Goal: Task Accomplishment & Management: Manage account settings

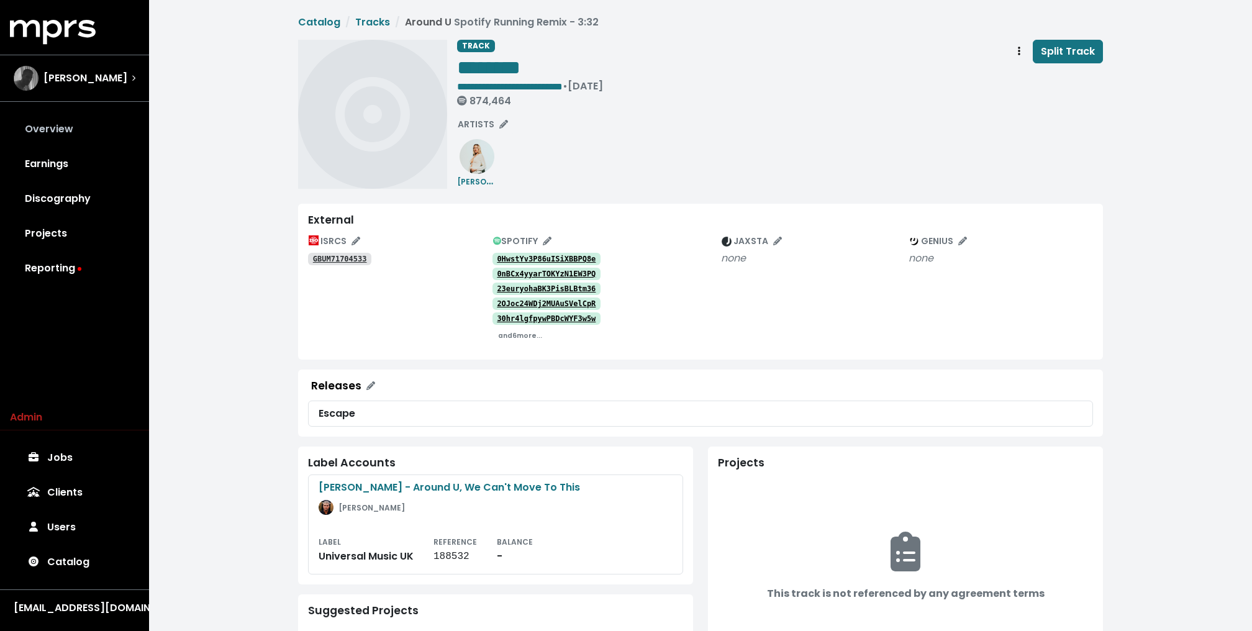
click at [53, 132] on link "Overview" at bounding box center [74, 129] width 129 height 35
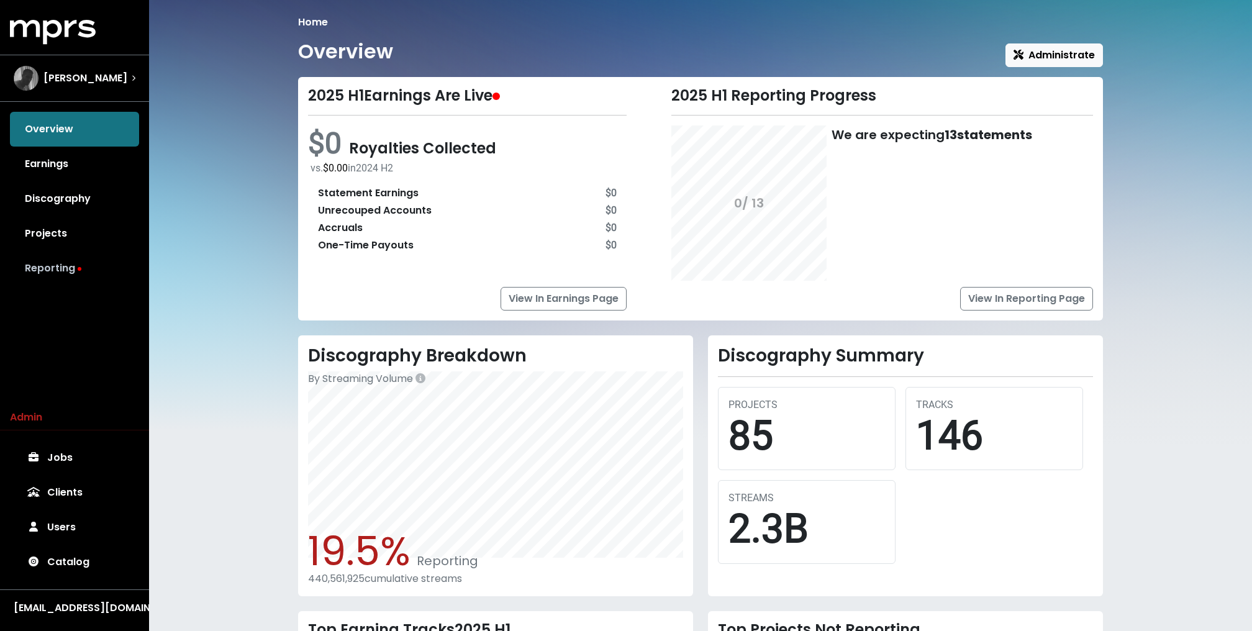
click at [73, 260] on link "Reporting" at bounding box center [74, 268] width 129 height 35
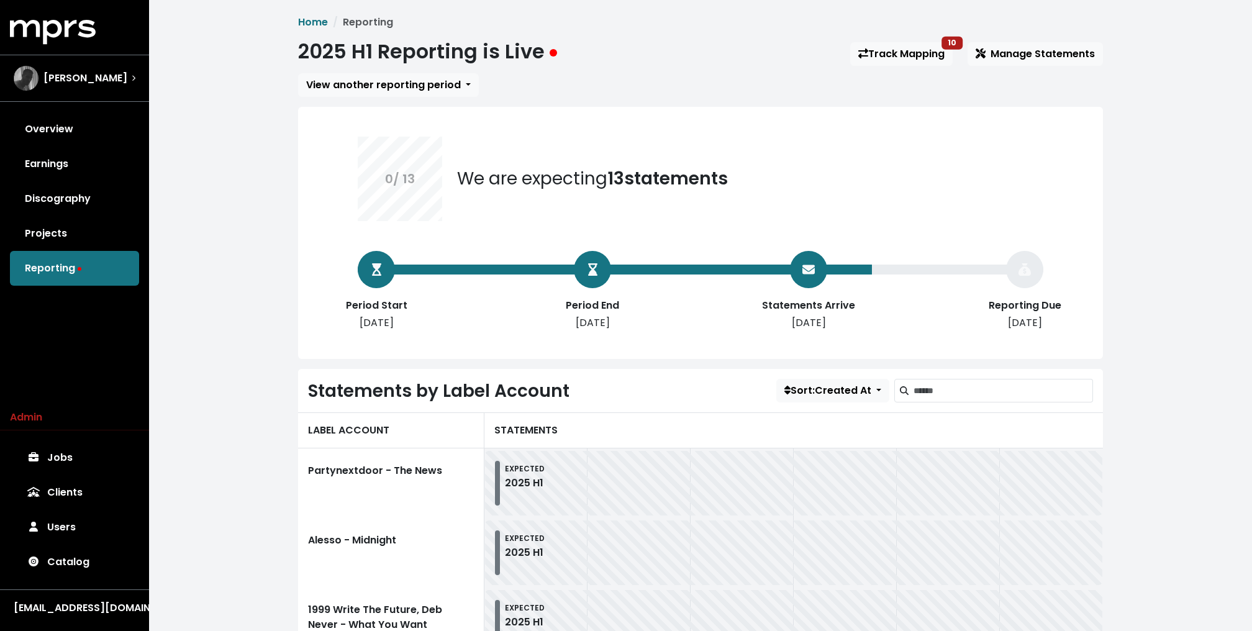
click at [894, 68] on div "2025 H1 Reporting is Live Track Mapping 10 Manage Statements" at bounding box center [700, 54] width 805 height 29
click at [895, 52] on link "Track Mapping 10" at bounding box center [901, 54] width 102 height 24
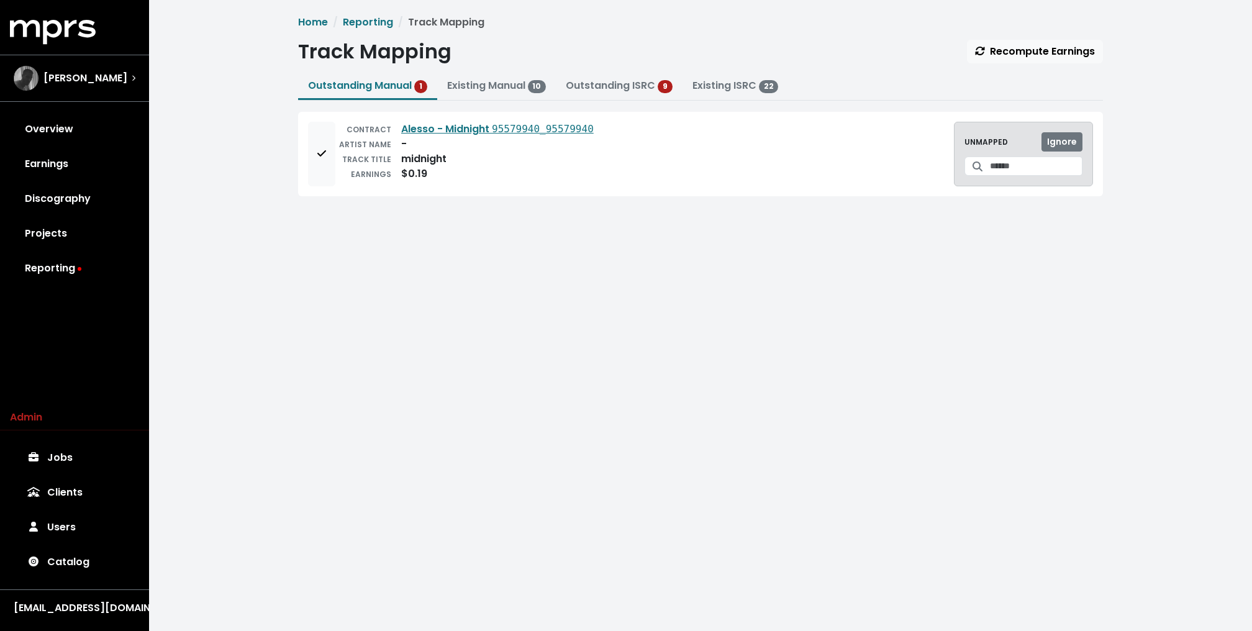
click at [791, 35] on div "Home Reporting Track Mapping Track Mapping Recompute Earnings Outstanding Manua…" at bounding box center [701, 156] width 820 height 283
click at [1035, 166] on input "Search for a track to map to" at bounding box center [1036, 165] width 93 height 19
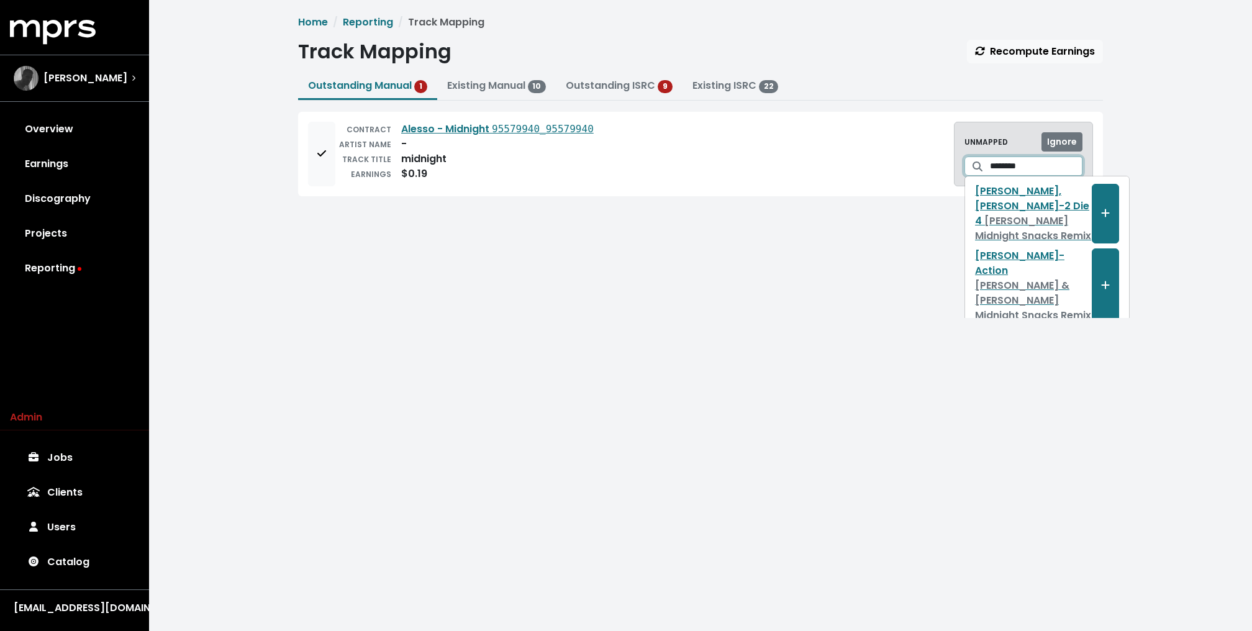
click at [1003, 161] on input "********" at bounding box center [1036, 165] width 93 height 19
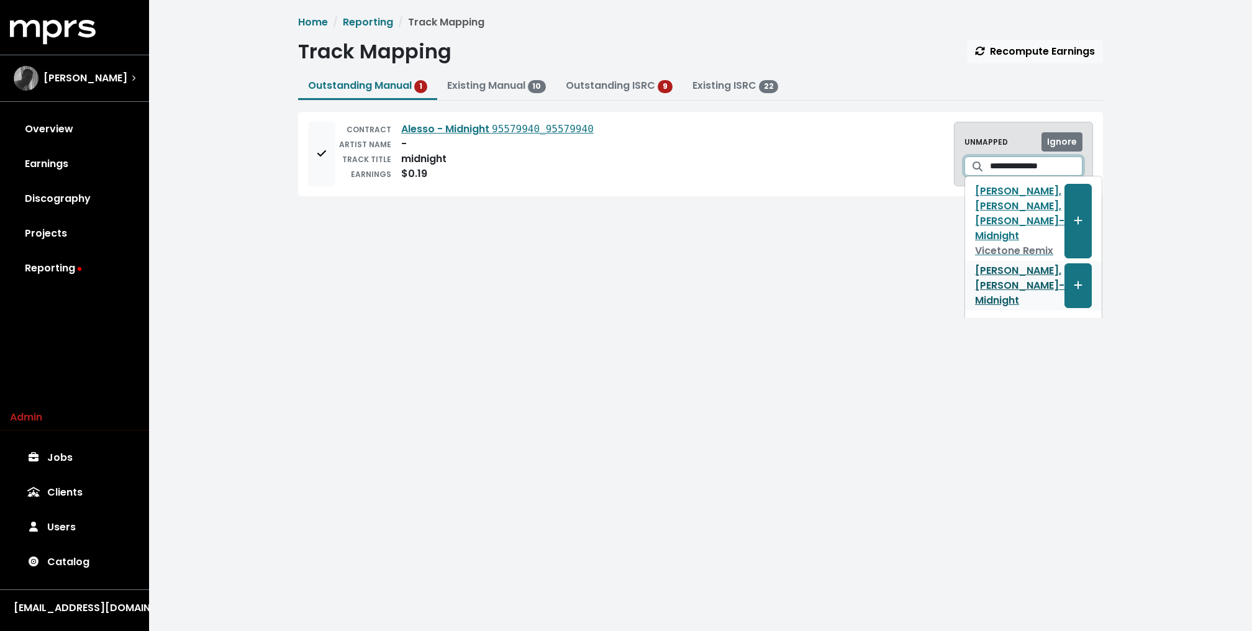
scroll to position [2, 0]
type input "**********"
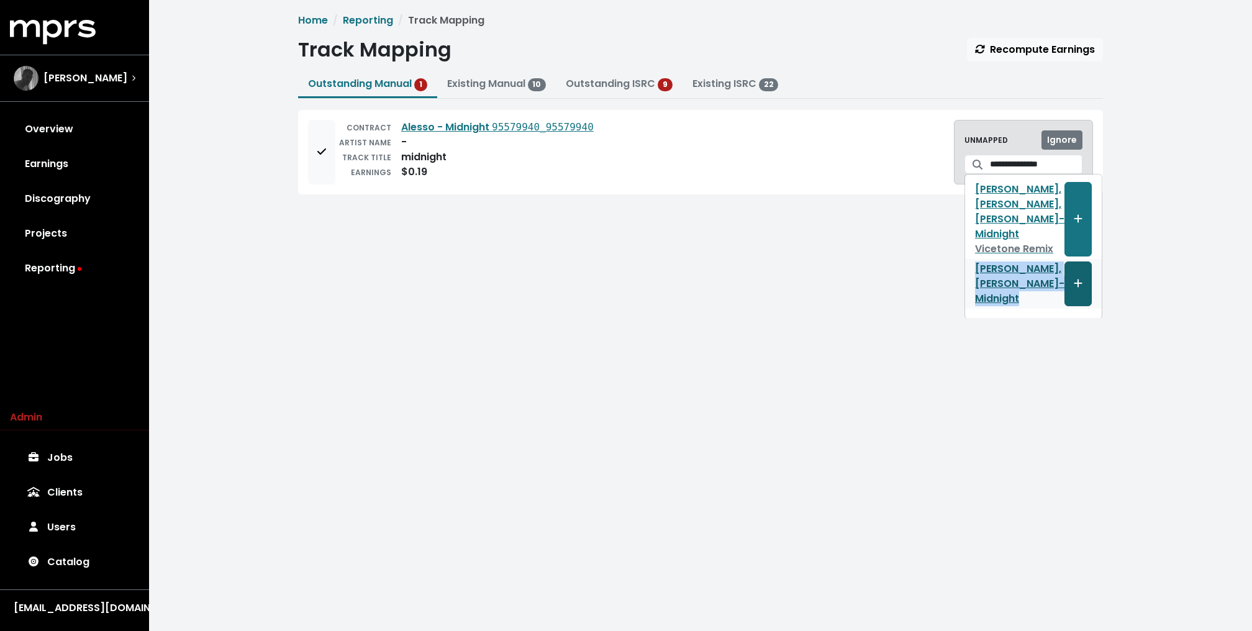
click at [1074, 279] on icon "Create track mapping" at bounding box center [1078, 283] width 9 height 10
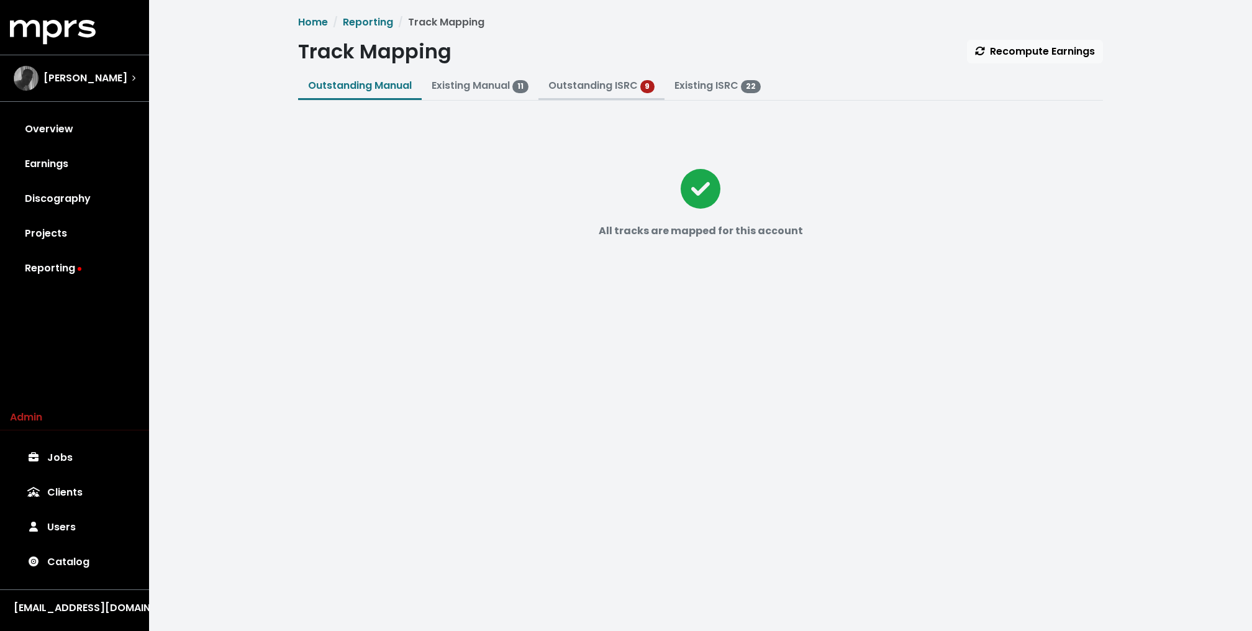
click at [574, 91] on link "Outstanding ISRC" at bounding box center [592, 85] width 89 height 14
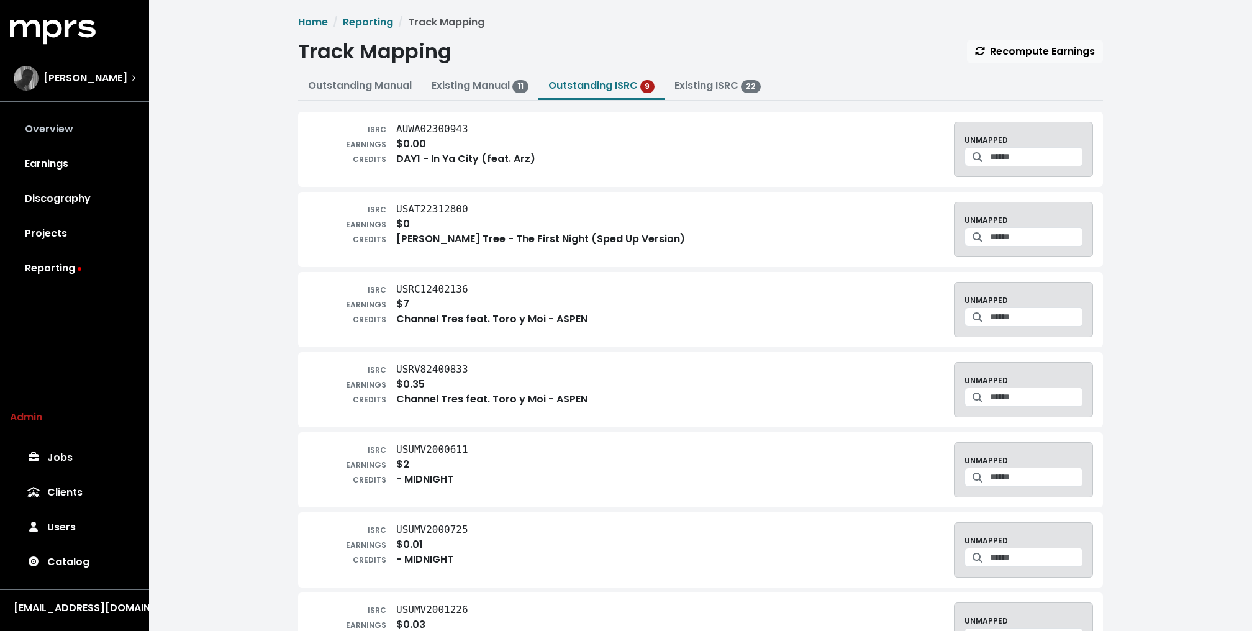
click at [104, 132] on link "Overview" at bounding box center [74, 129] width 129 height 35
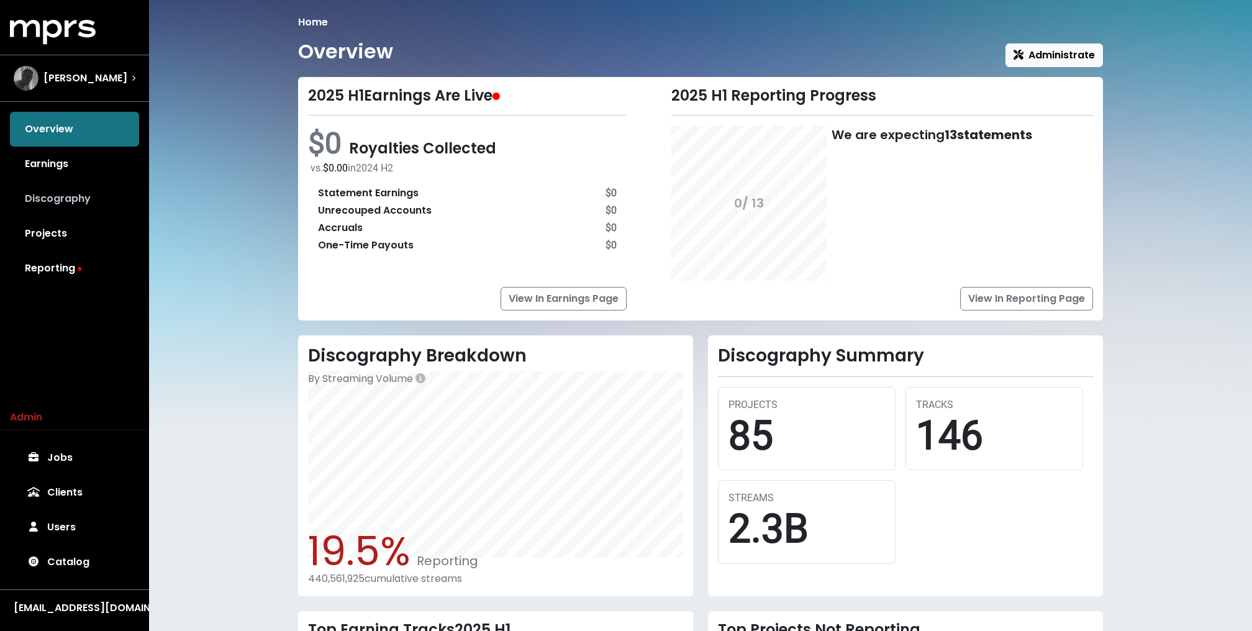
click at [78, 204] on link "Discography" at bounding box center [74, 198] width 129 height 35
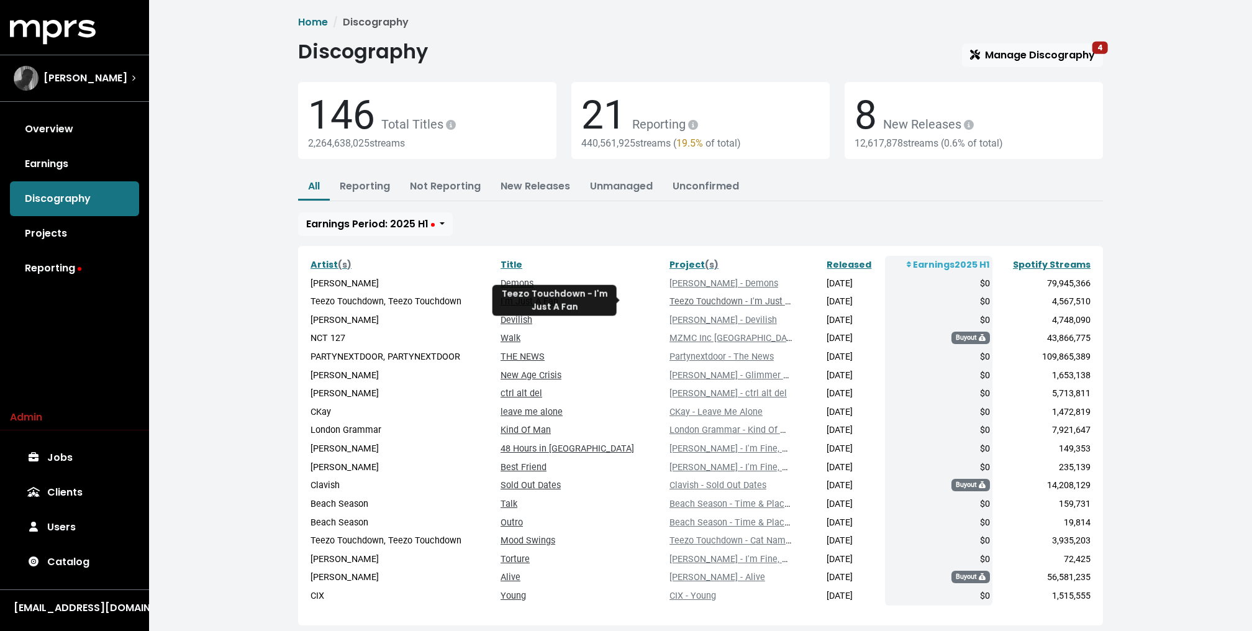
click at [671, 302] on link "Teezo Touchdown - I'm Just A Fan" at bounding box center [738, 301] width 138 height 11
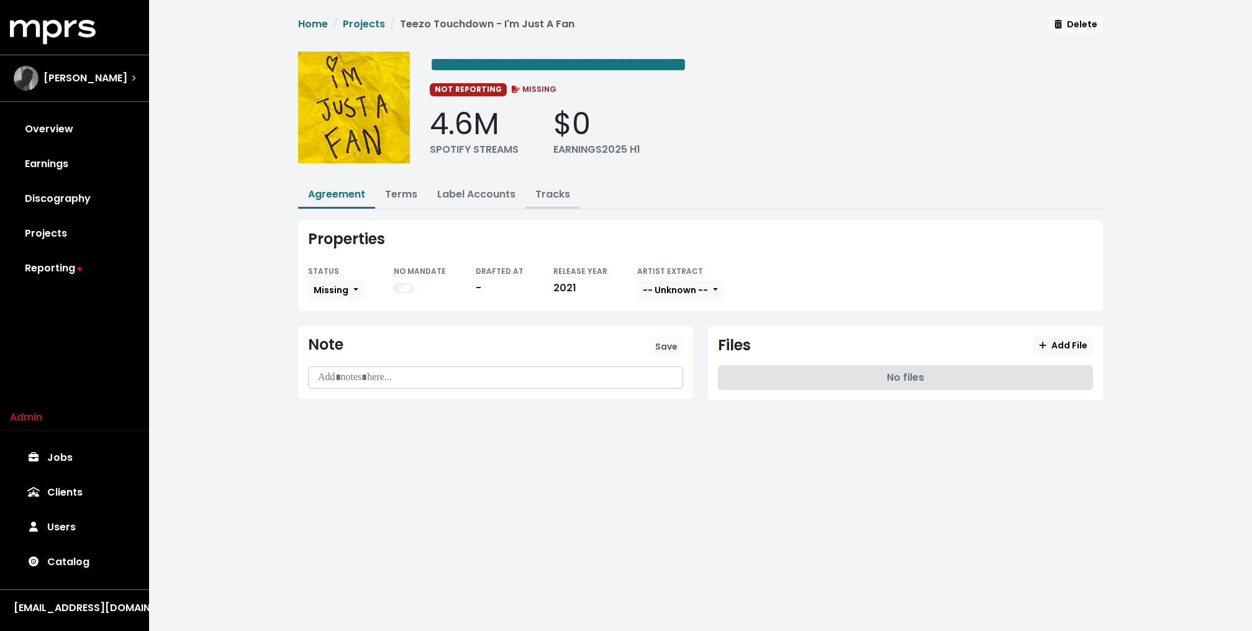
click at [561, 187] on link "Tracks" at bounding box center [552, 194] width 35 height 14
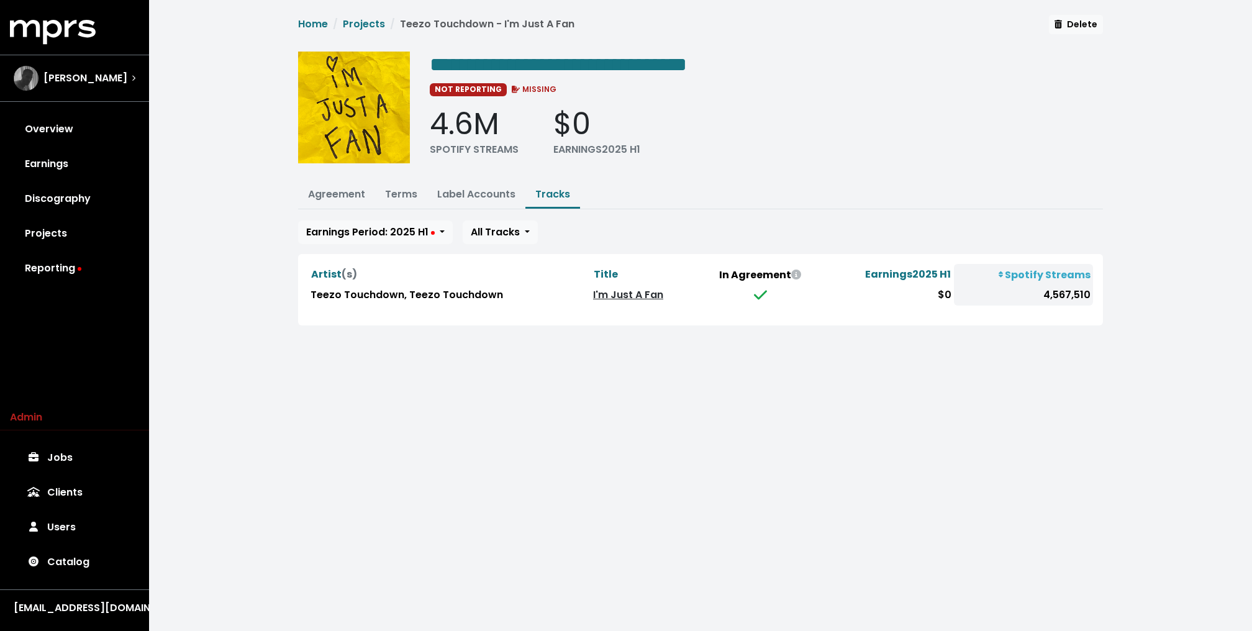
click at [619, 298] on link "I'm Just A Fan" at bounding box center [628, 295] width 70 height 14
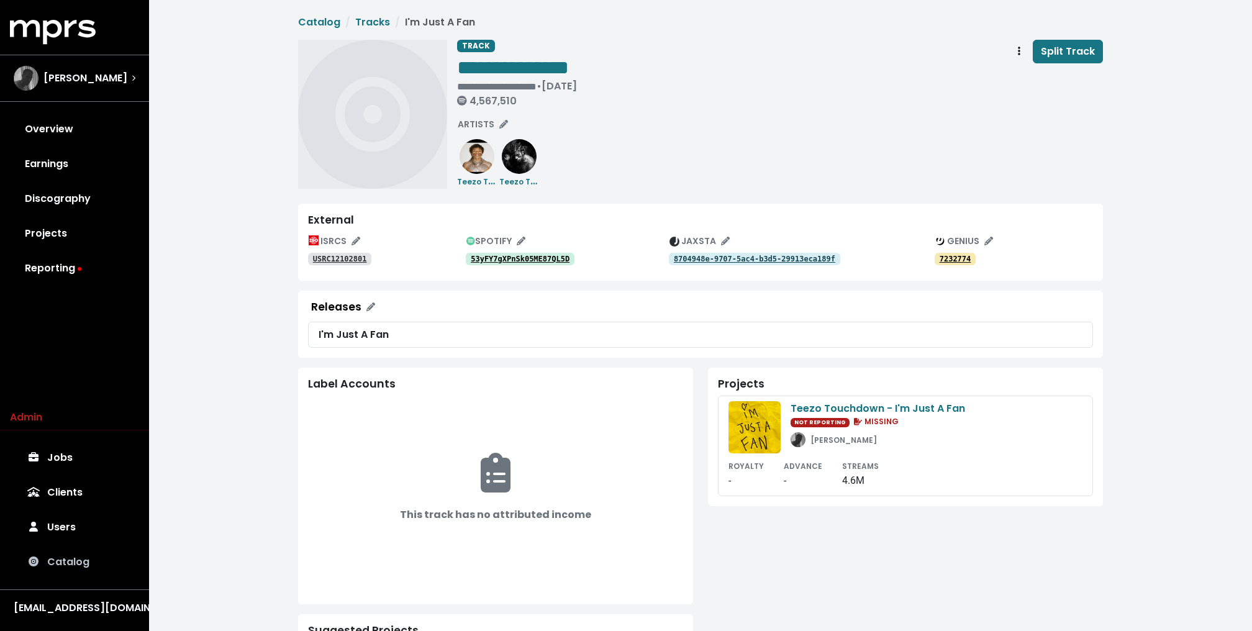
click at [68, 549] on link "Catalog" at bounding box center [74, 562] width 129 height 35
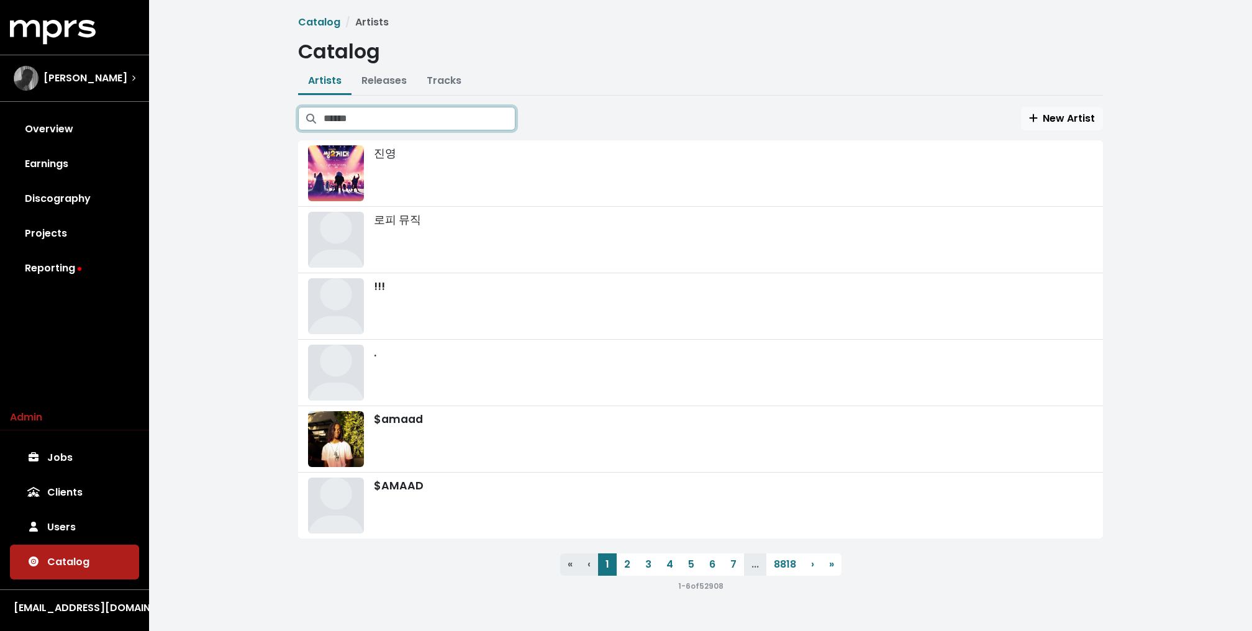
click at [358, 108] on input "Search artists" at bounding box center [420, 119] width 192 height 24
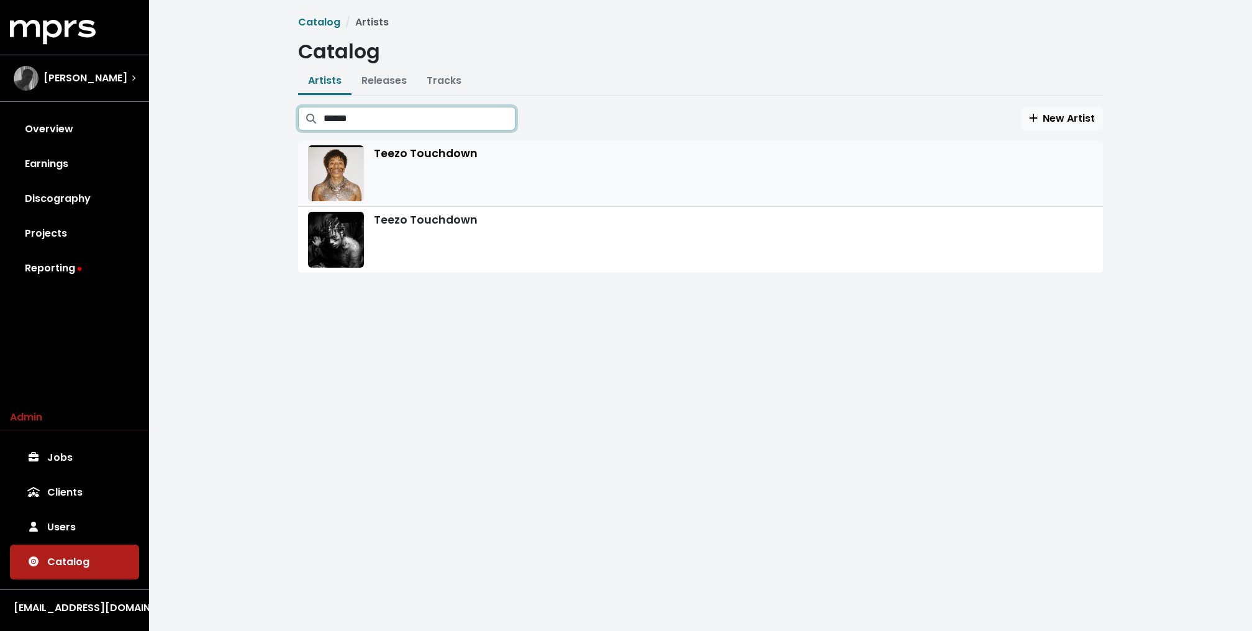
type input "*****"
click at [450, 194] on div "Teezo Touchdown" at bounding box center [700, 173] width 785 height 56
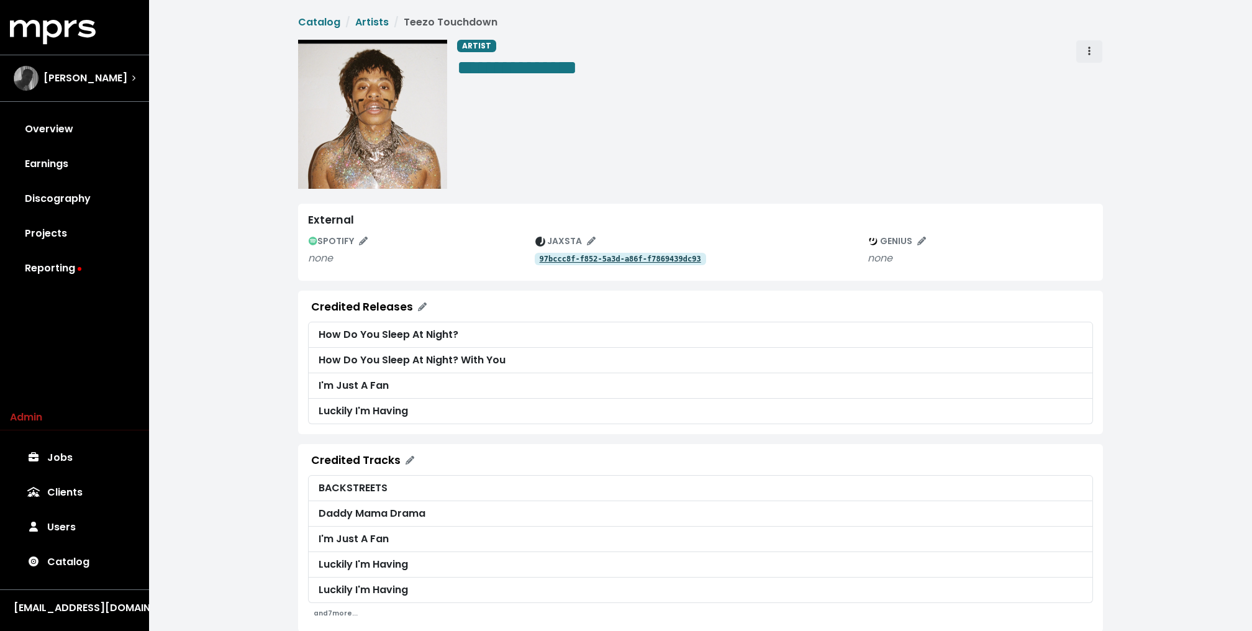
click at [1092, 56] on span "Artist actions" at bounding box center [1089, 51] width 11 height 15
click at [1092, 69] on link "Merge" at bounding box center [1125, 79] width 98 height 20
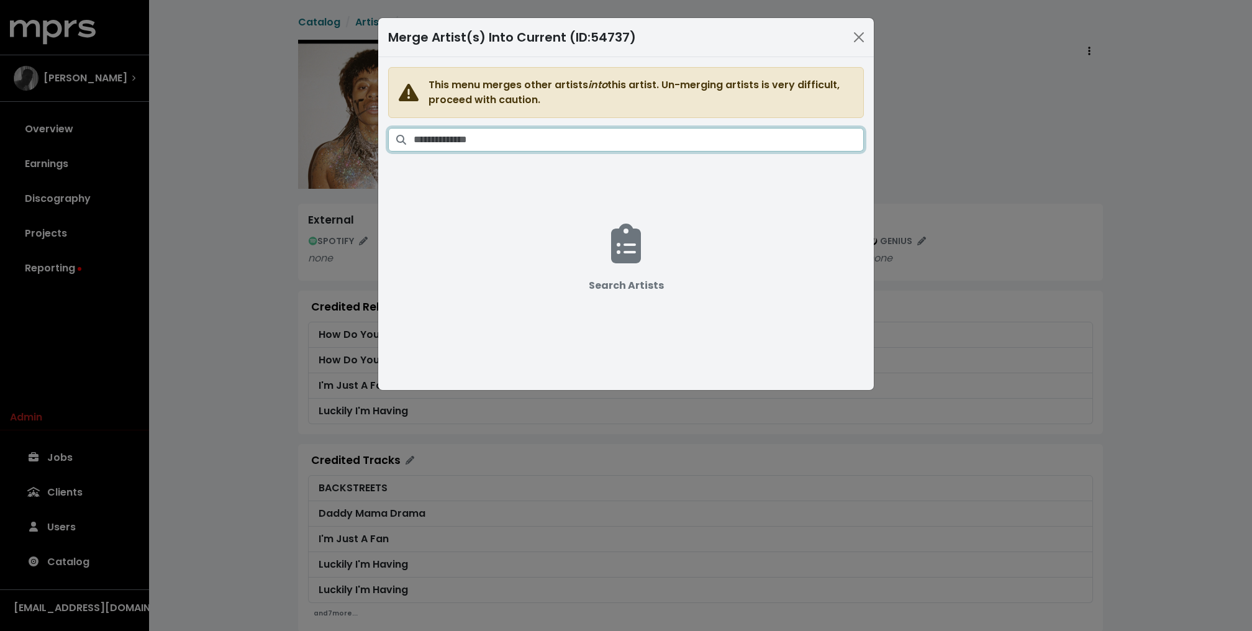
click at [773, 147] on input "Search artists" at bounding box center [639, 140] width 450 height 24
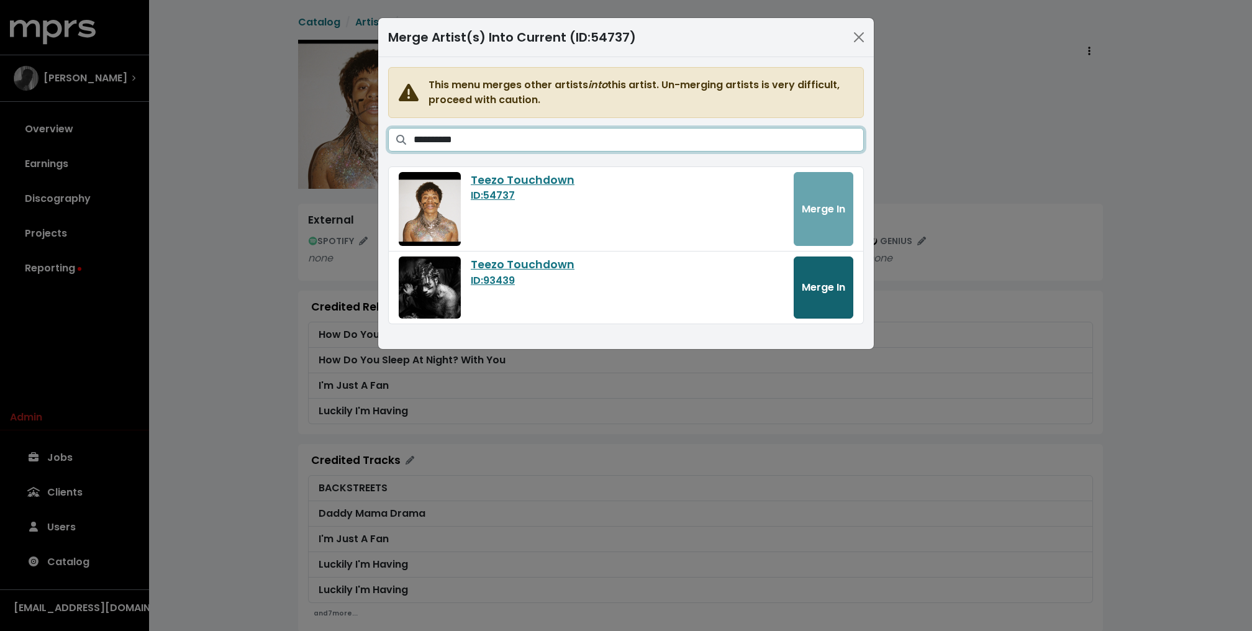
type input "**********"
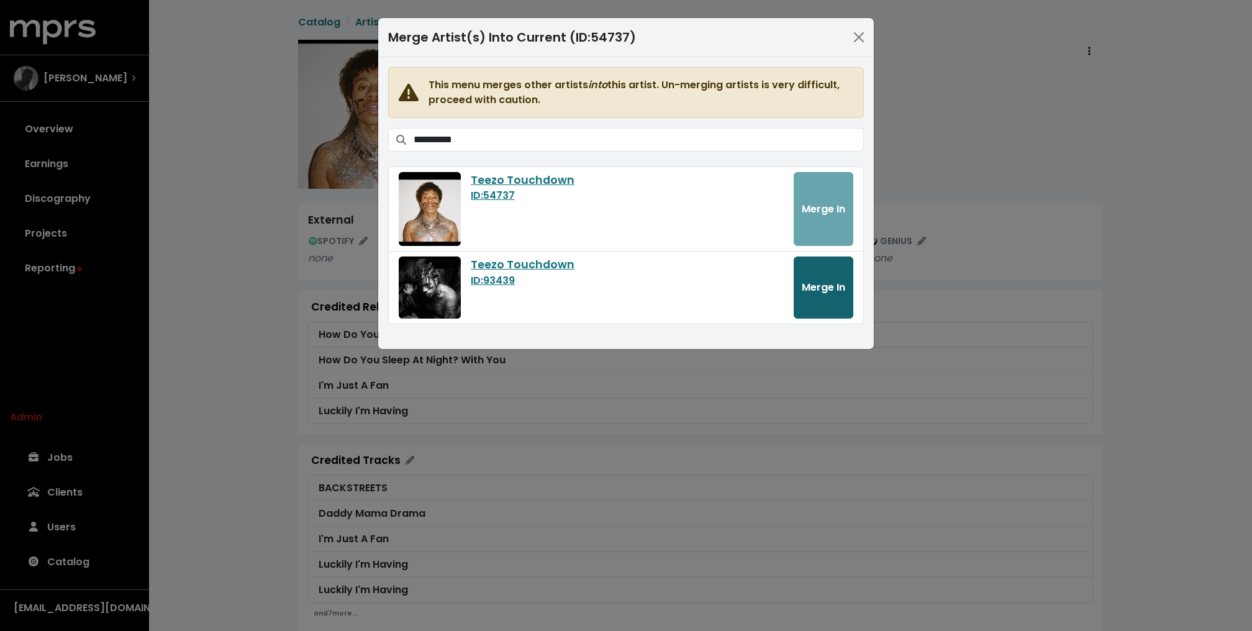
click at [827, 286] on span "Merge In" at bounding box center [823, 287] width 43 height 14
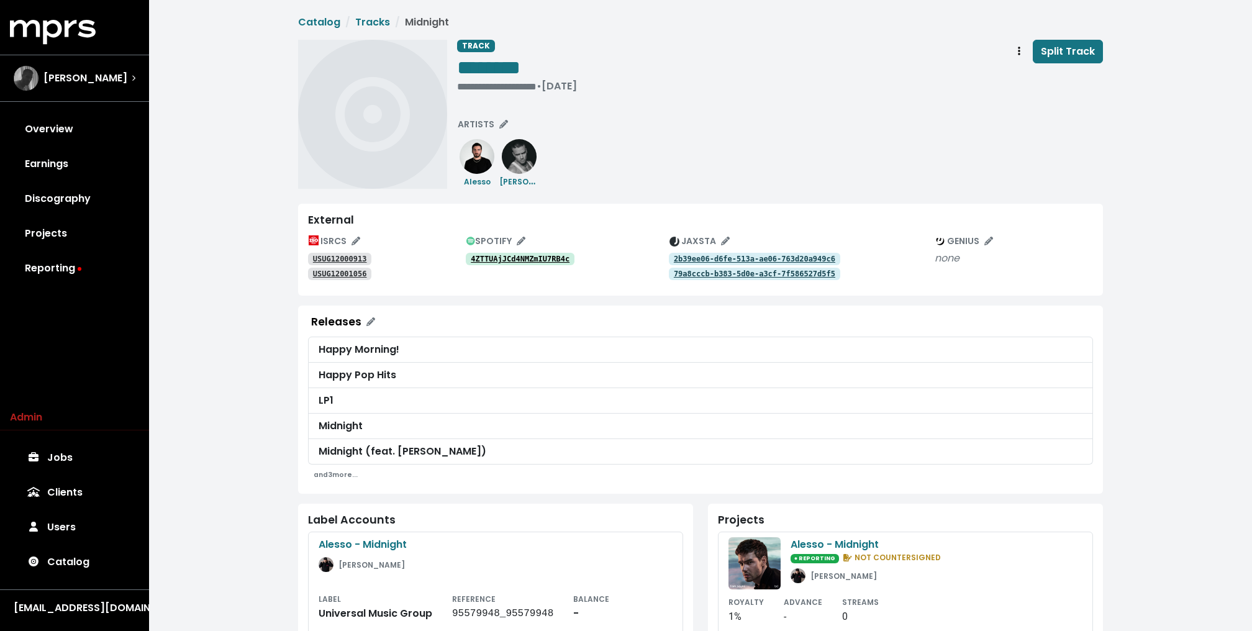
click at [345, 259] on tt "USUG12000913" at bounding box center [340, 259] width 54 height 9
click at [342, 272] on tt "USUG12001056" at bounding box center [340, 274] width 54 height 9
click at [93, 198] on link "Discography" at bounding box center [74, 198] width 129 height 35
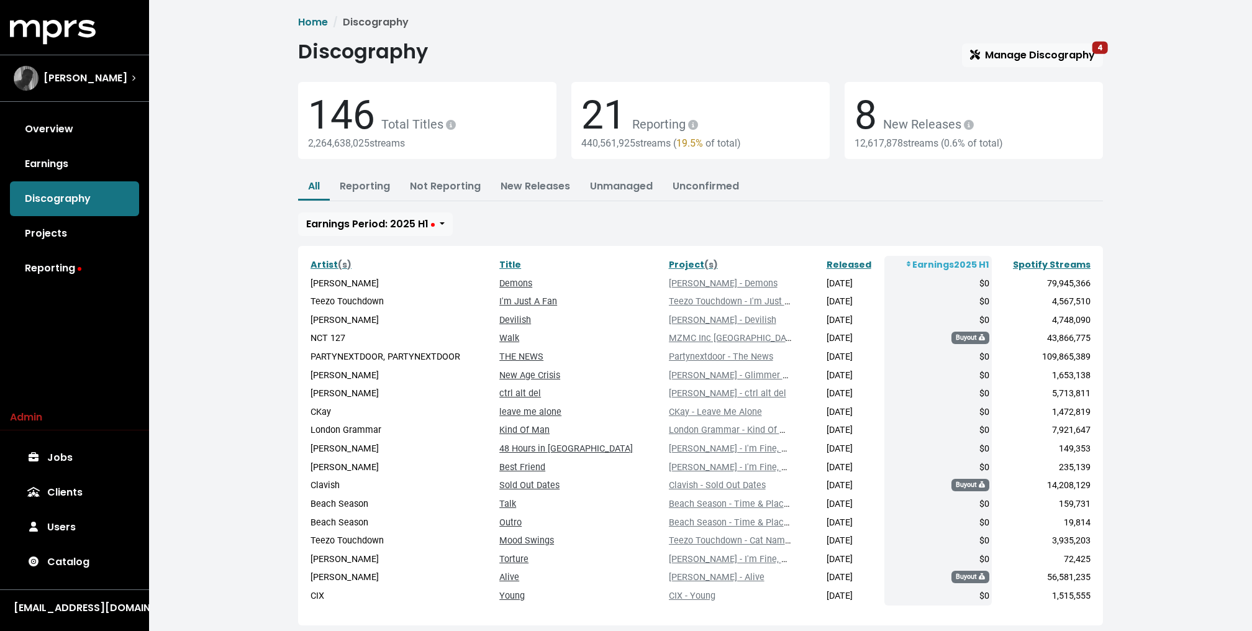
scroll to position [67, 0]
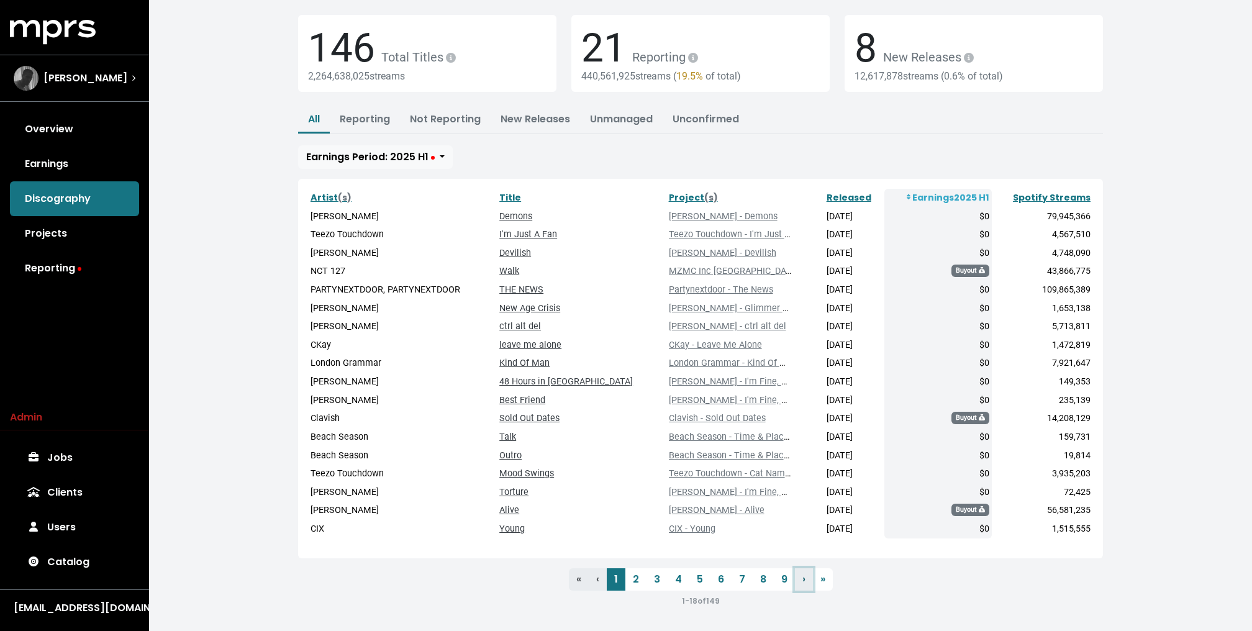
click at [802, 579] on span "›" at bounding box center [803, 579] width 3 height 14
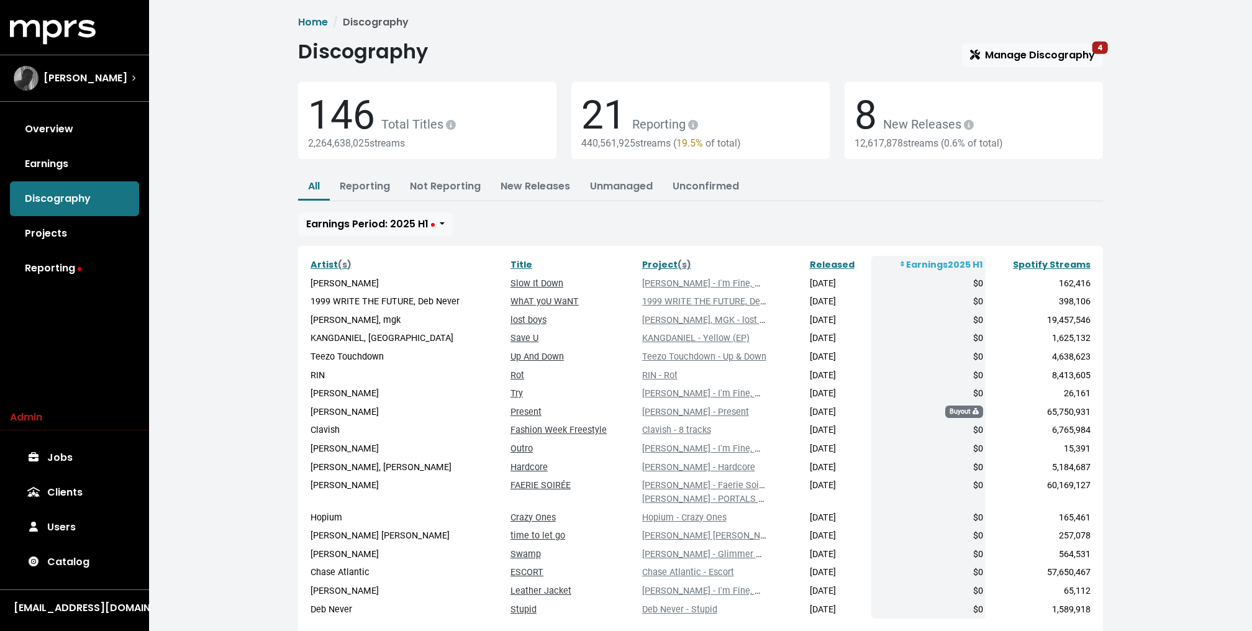
scroll to position [81, 0]
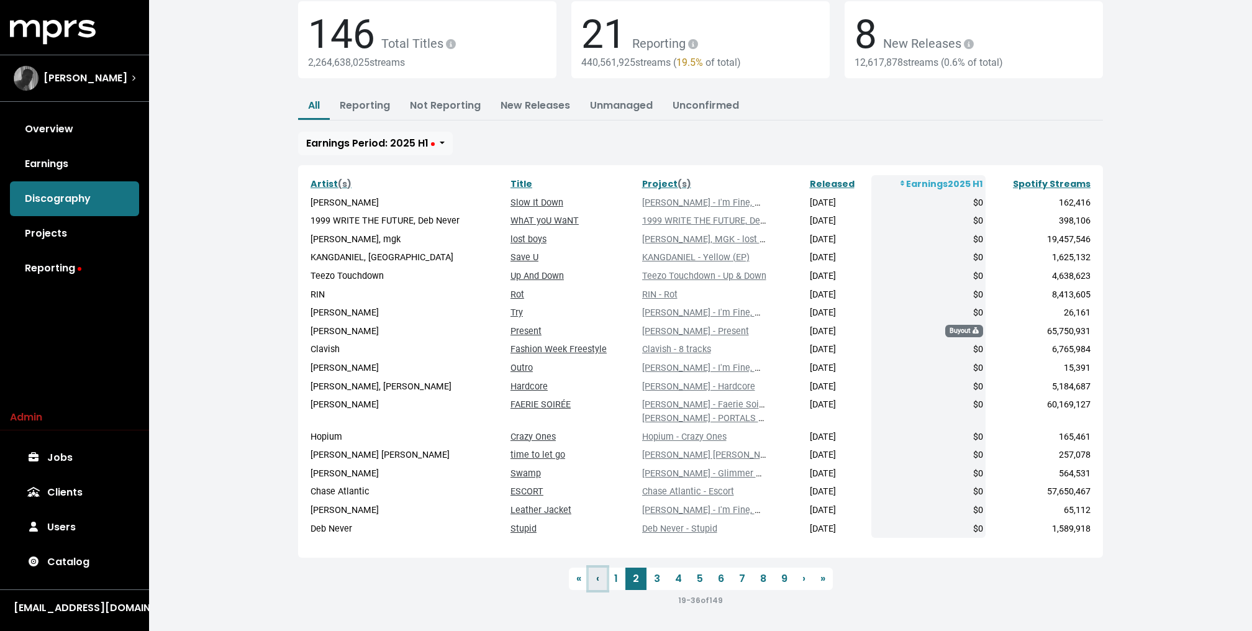
click at [596, 579] on span "‹" at bounding box center [597, 578] width 3 height 14
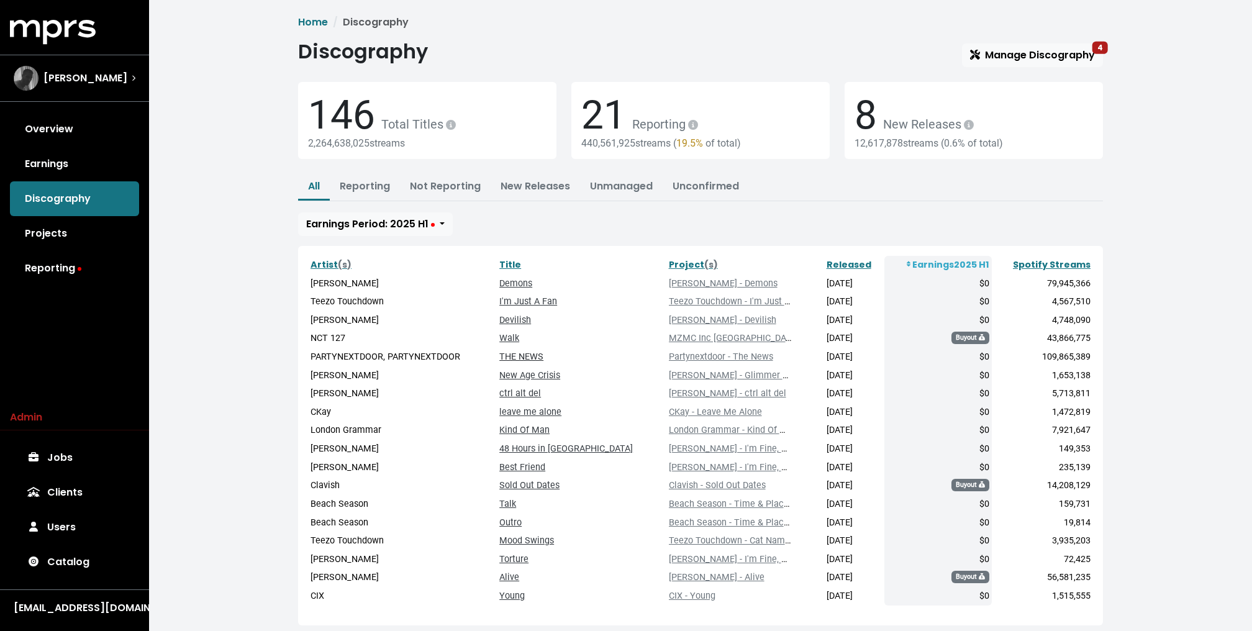
click at [543, 359] on link "THE NEWS" at bounding box center [521, 356] width 44 height 11
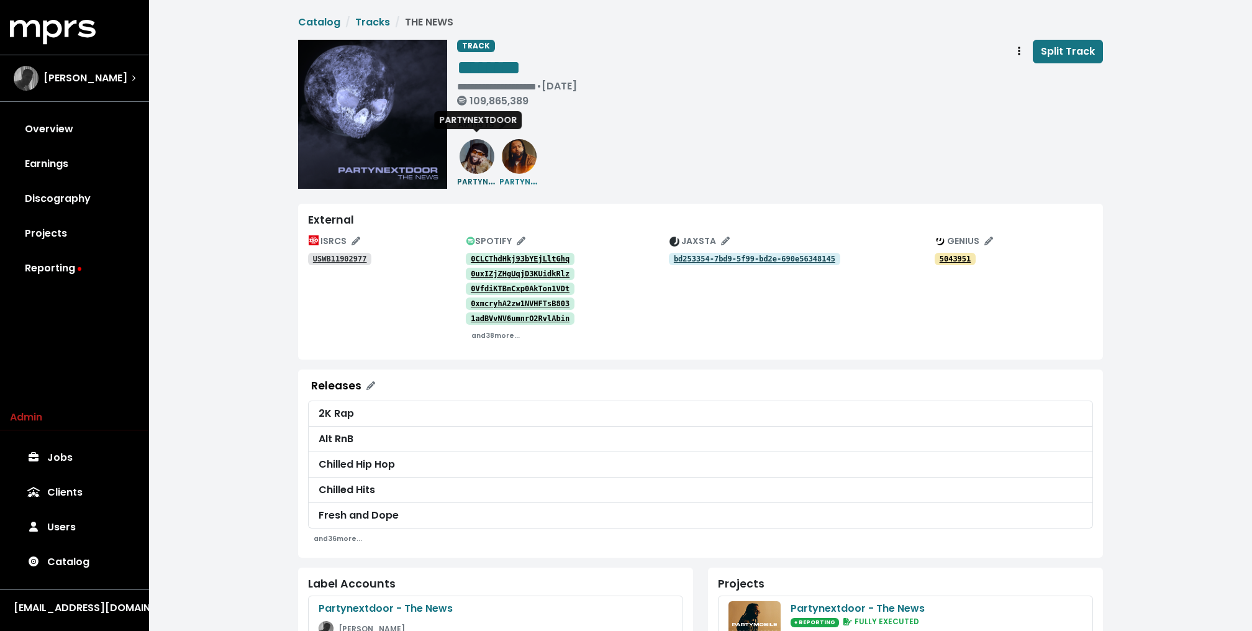
click at [461, 178] on small "PARTYNEXTDOOR" at bounding box center [491, 181] width 68 height 14
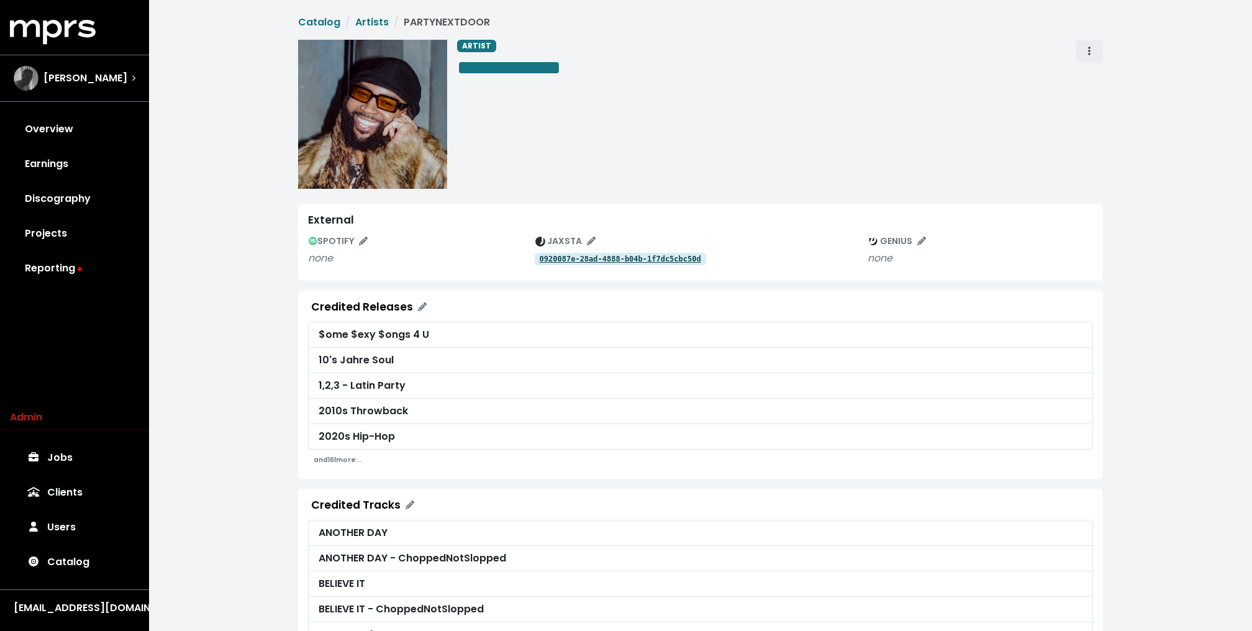
click at [1095, 48] on button "Artist actions" at bounding box center [1089, 52] width 27 height 24
click at [1095, 86] on link "Merge" at bounding box center [1125, 79] width 98 height 20
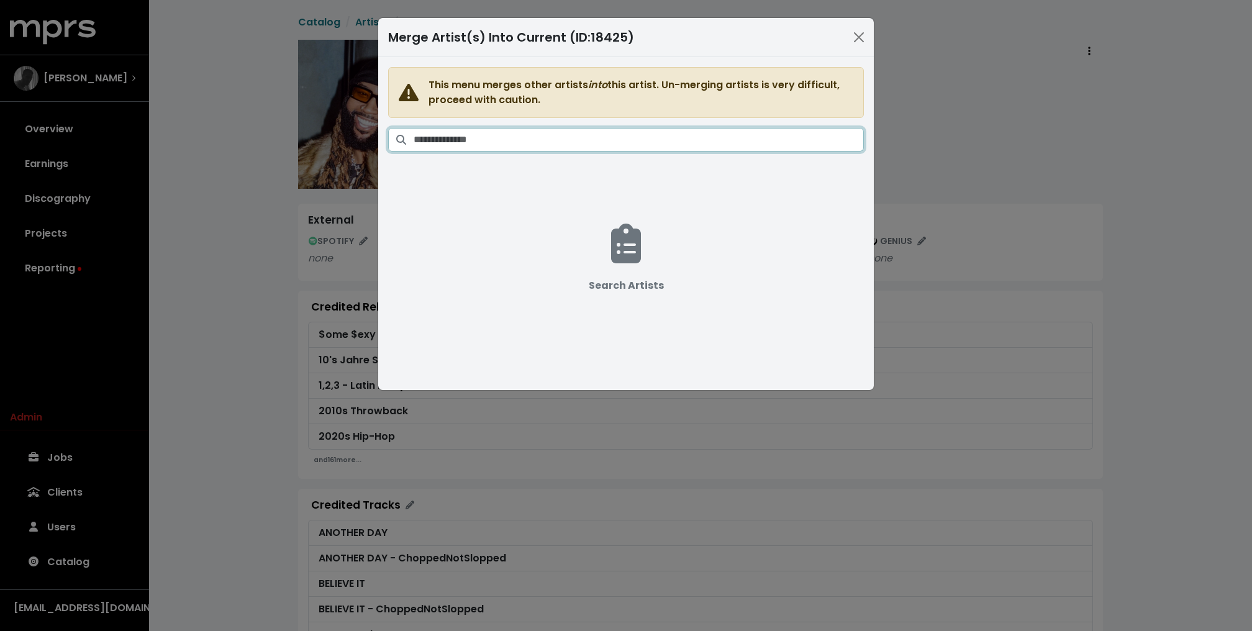
click at [664, 128] on input "Search artists" at bounding box center [639, 140] width 450 height 24
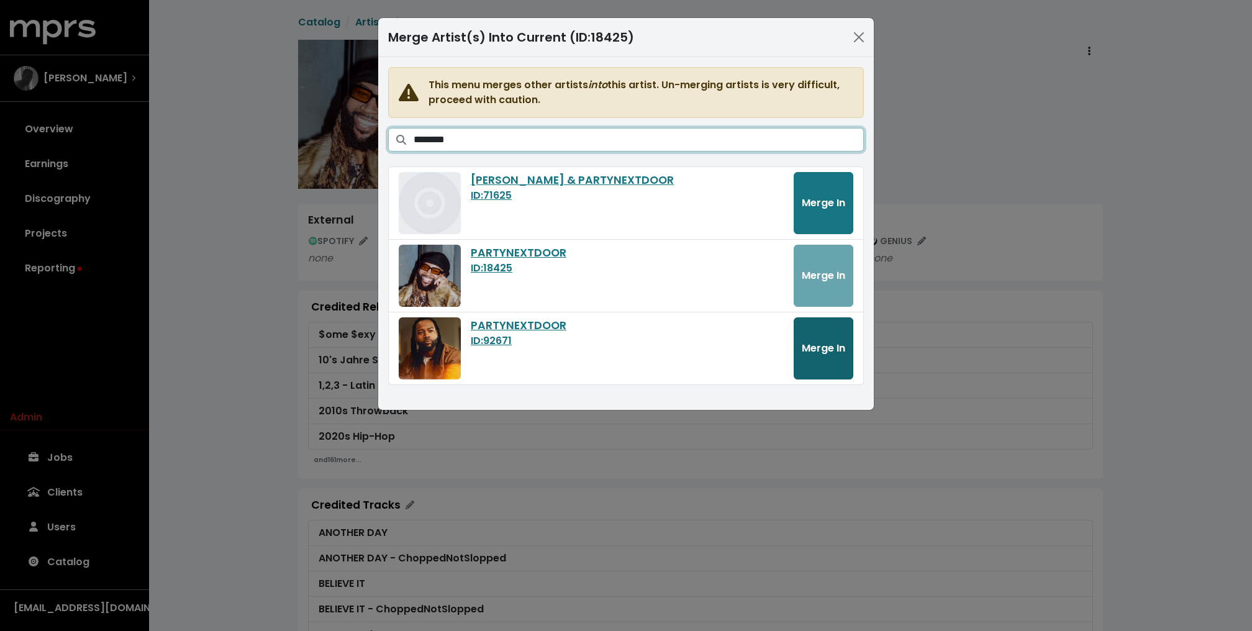
type input "********"
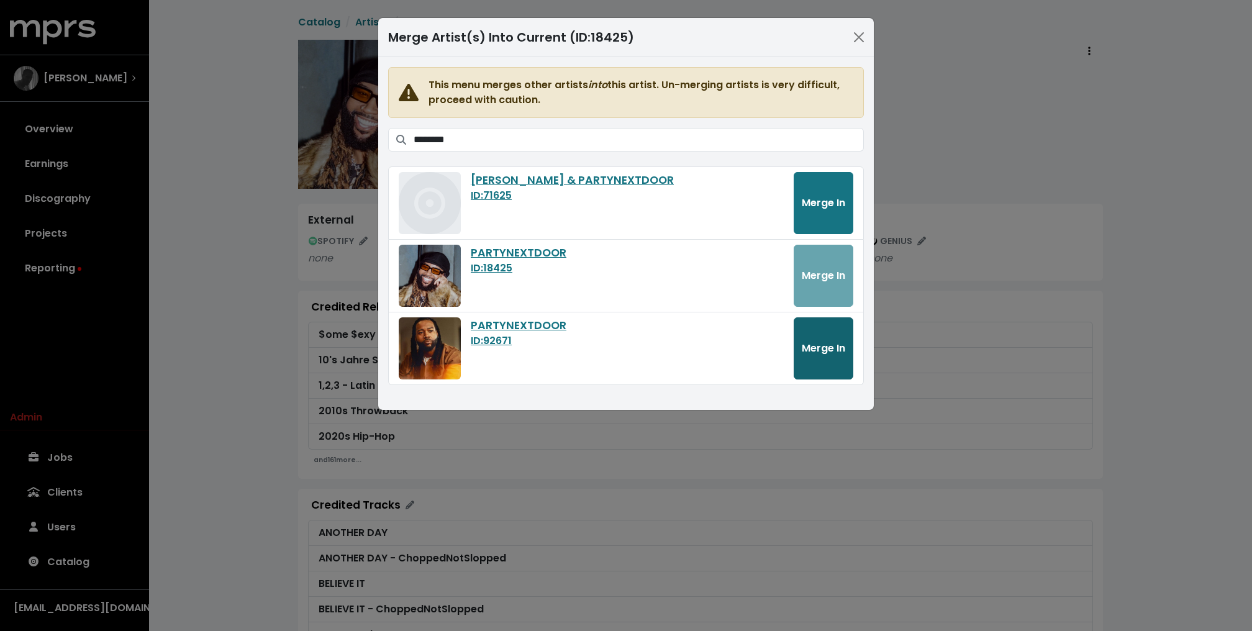
click at [827, 335] on button "Merge In" at bounding box center [824, 348] width 60 height 62
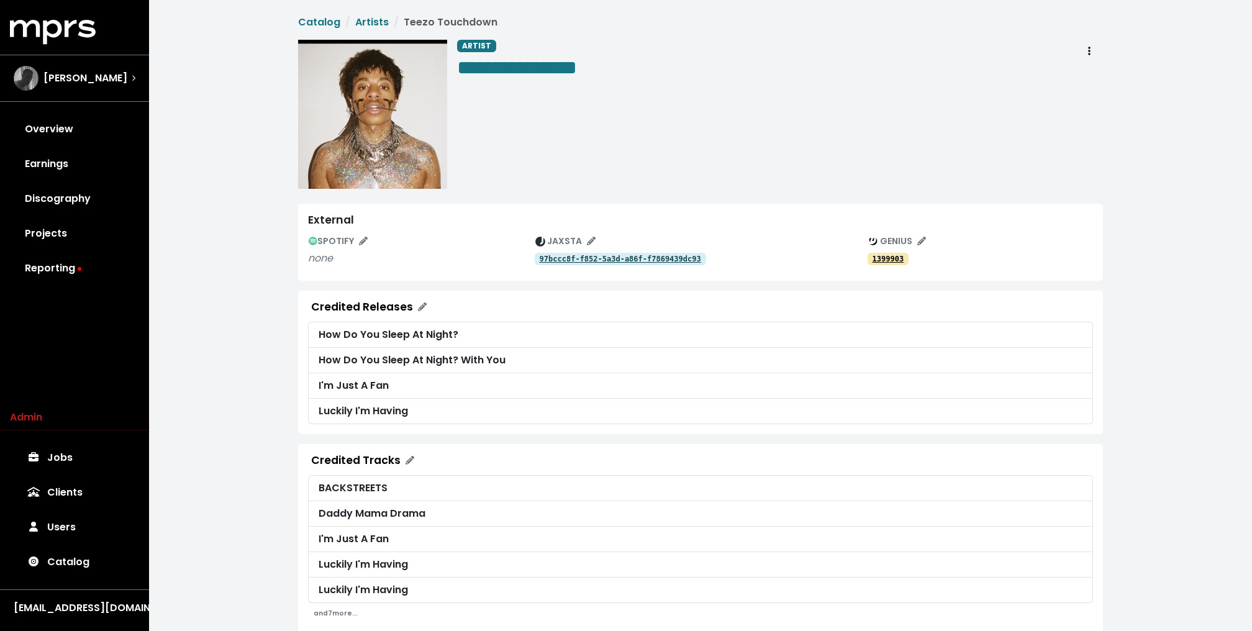
click at [295, 159] on div "**********" at bounding box center [701, 323] width 820 height 617
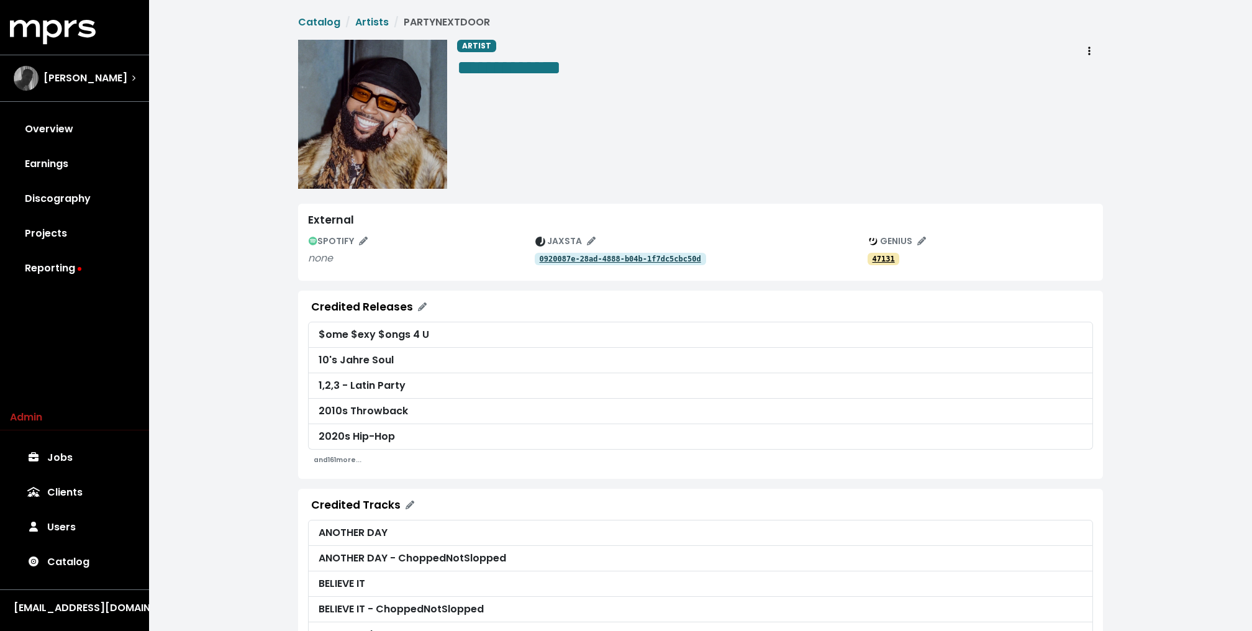
click at [219, 203] on div "**********" at bounding box center [700, 348] width 1103 height 697
click at [81, 260] on link "Reporting" at bounding box center [74, 268] width 129 height 35
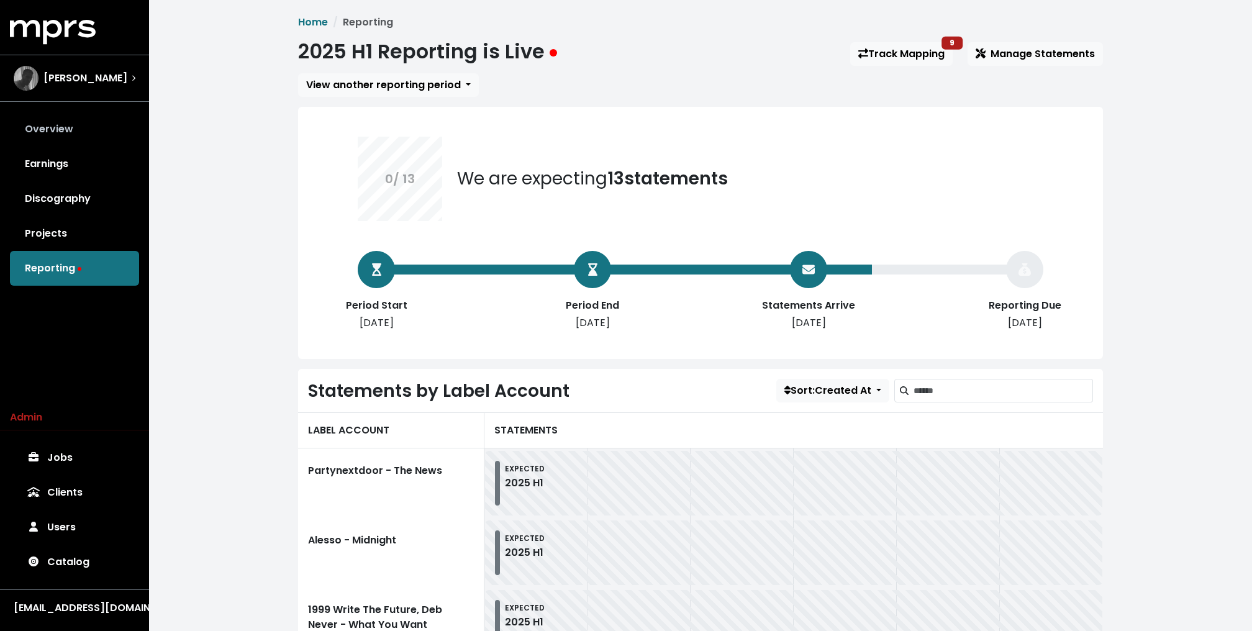
click at [87, 125] on link "Overview" at bounding box center [74, 129] width 129 height 35
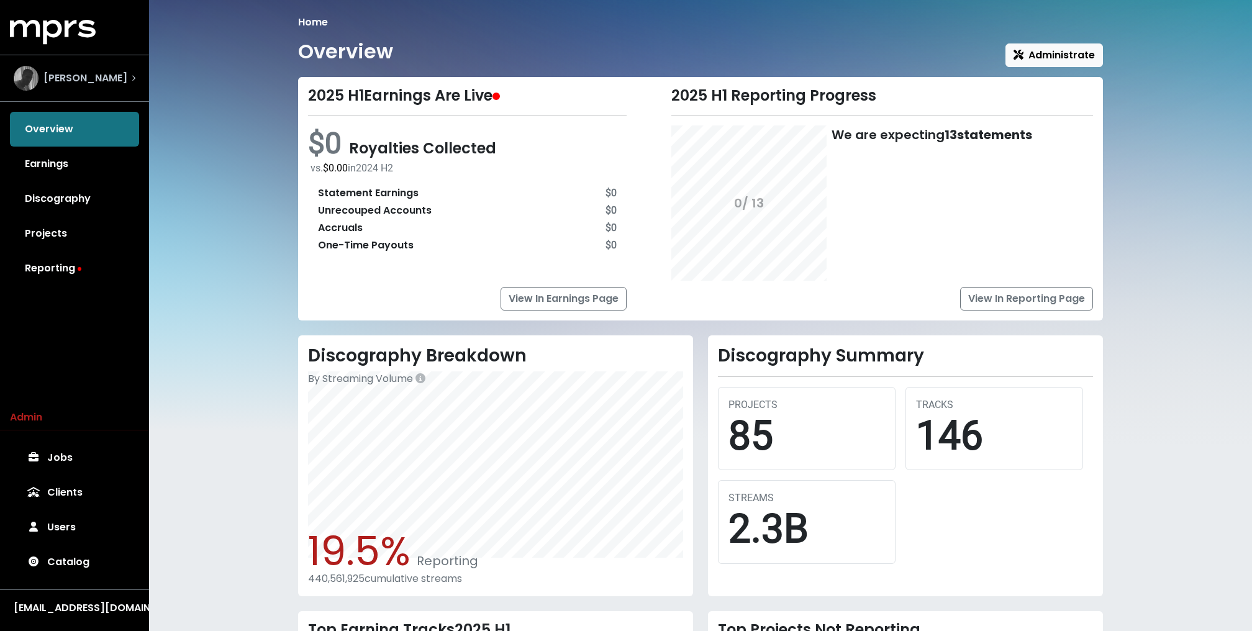
click at [65, 72] on span "[PERSON_NAME]" at bounding box center [85, 78] width 84 height 15
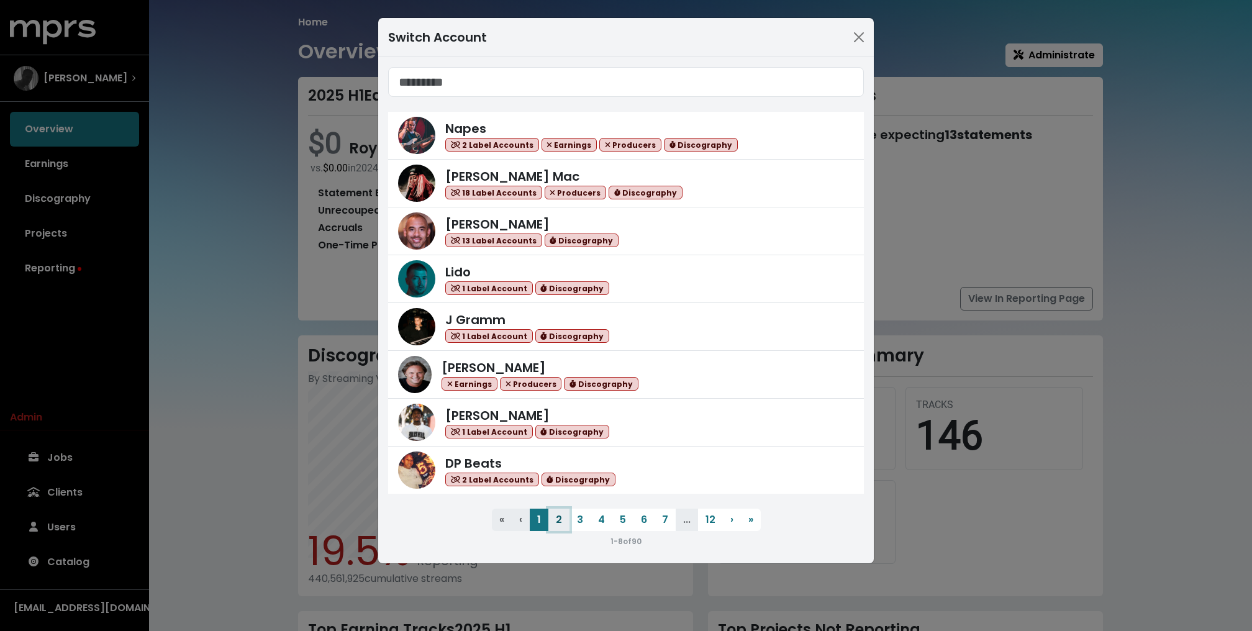
click at [561, 519] on button "2" at bounding box center [558, 520] width 21 height 22
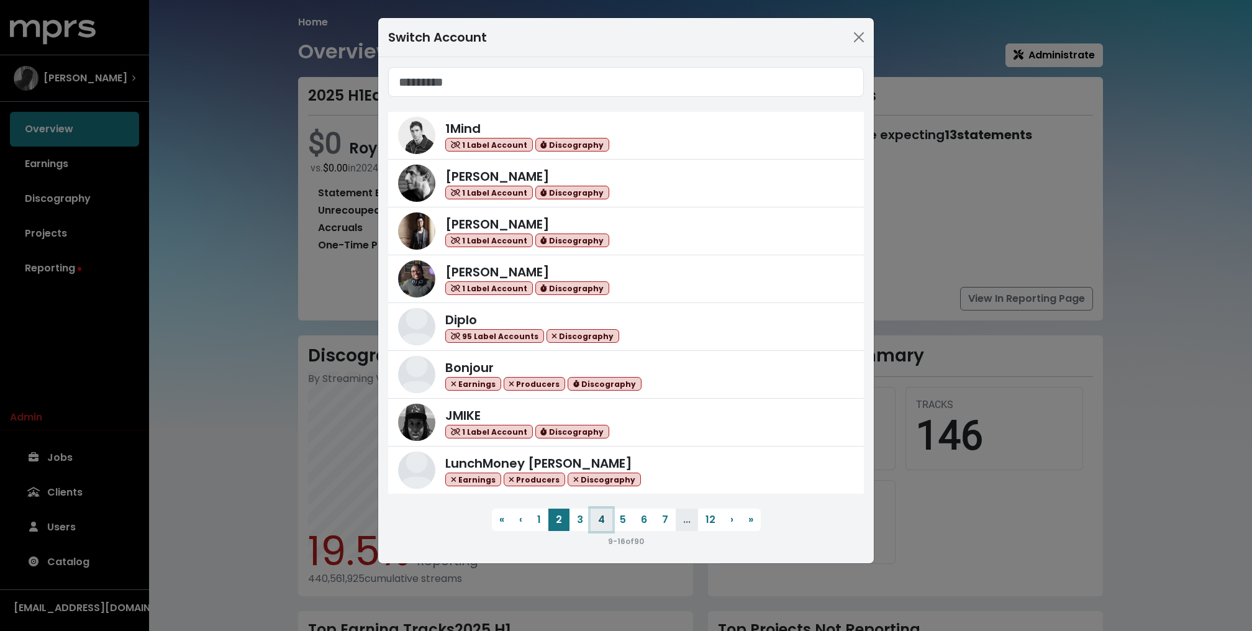
click at [593, 517] on button "4" at bounding box center [602, 520] width 22 height 22
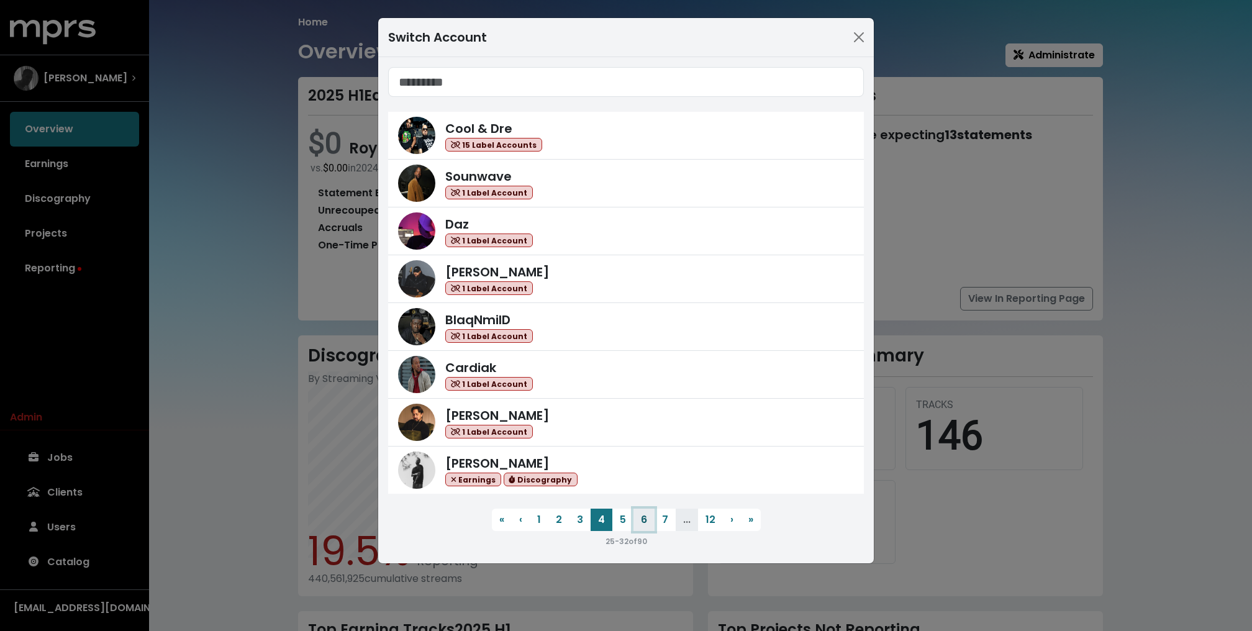
click at [646, 514] on button "6" at bounding box center [643, 520] width 21 height 22
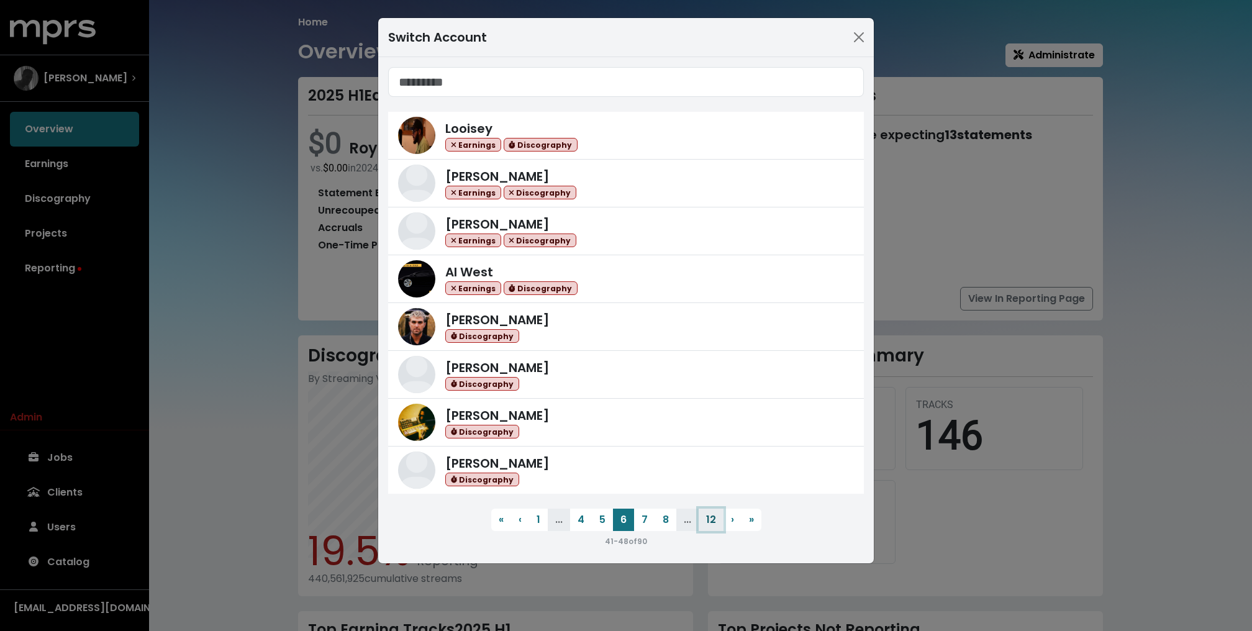
click at [722, 515] on button "12" at bounding box center [711, 520] width 25 height 22
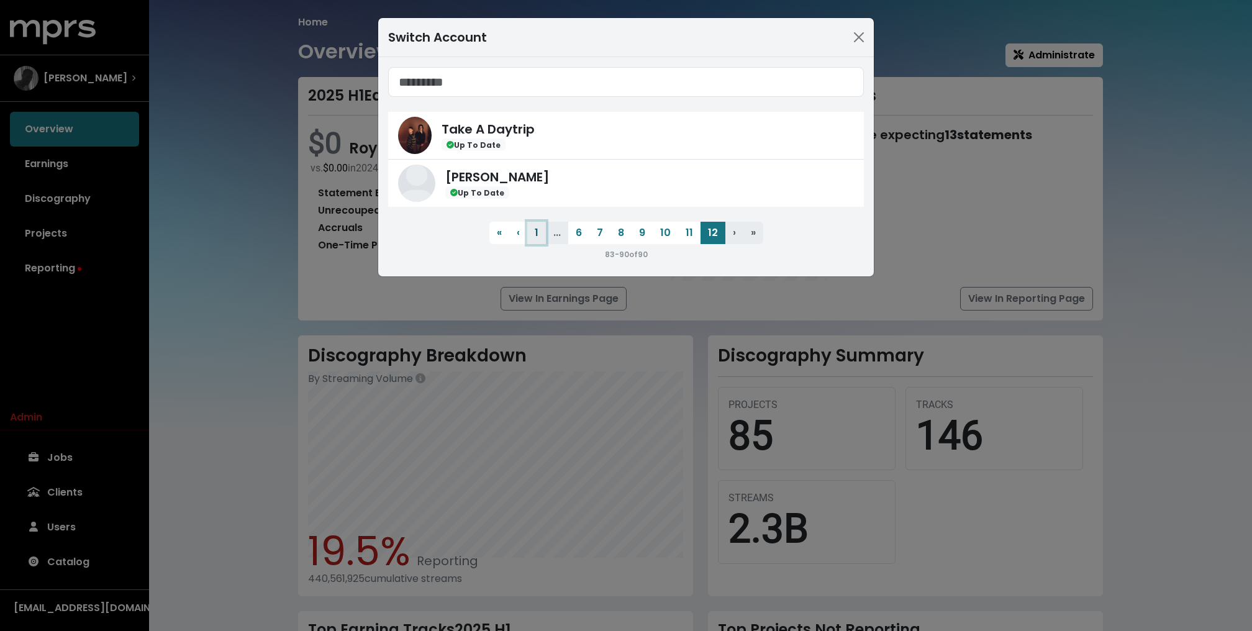
click at [540, 229] on button "1" at bounding box center [536, 233] width 19 height 22
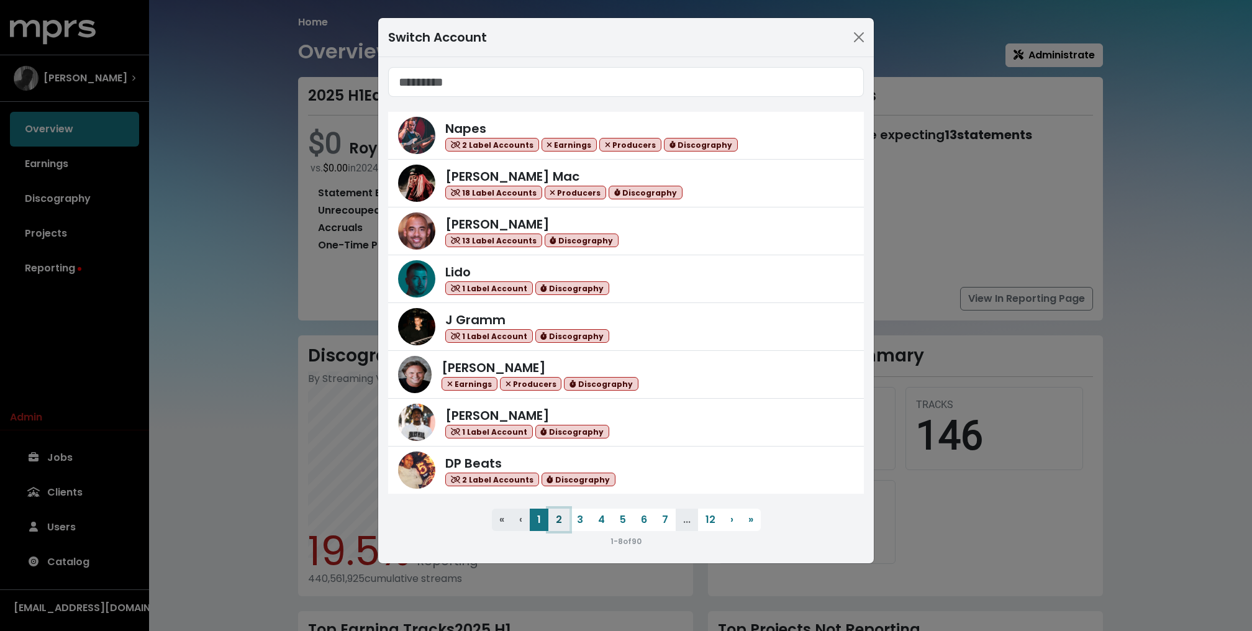
click at [558, 516] on button "2" at bounding box center [558, 520] width 21 height 22
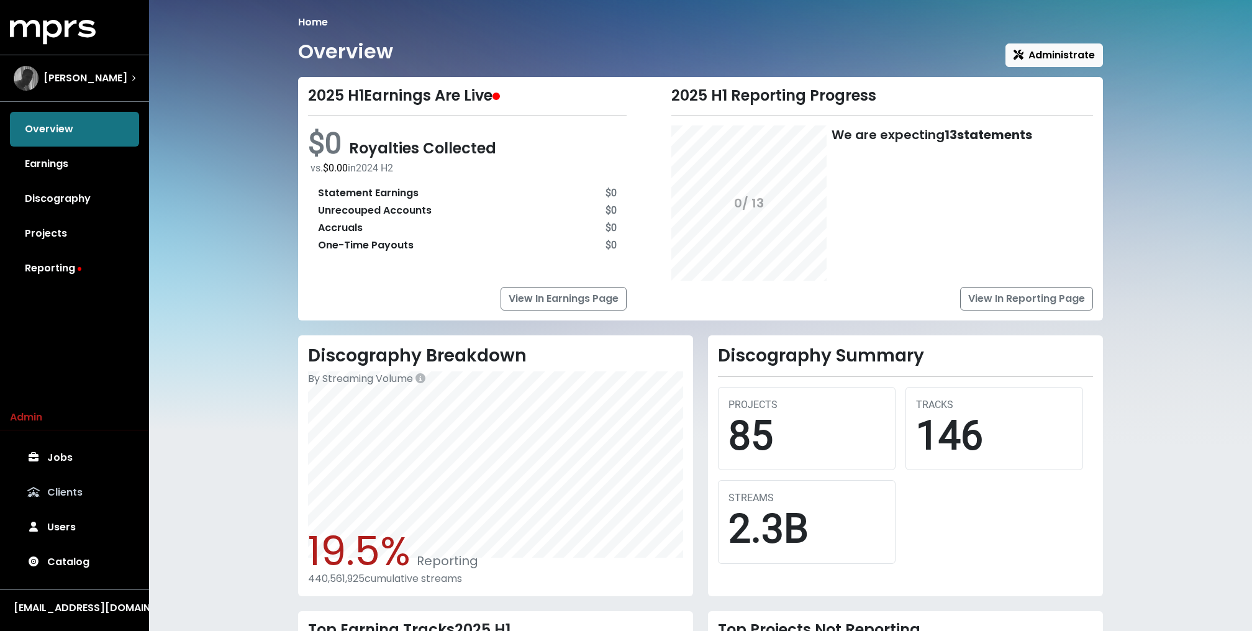
click at [70, 482] on link "Clients" at bounding box center [74, 492] width 129 height 35
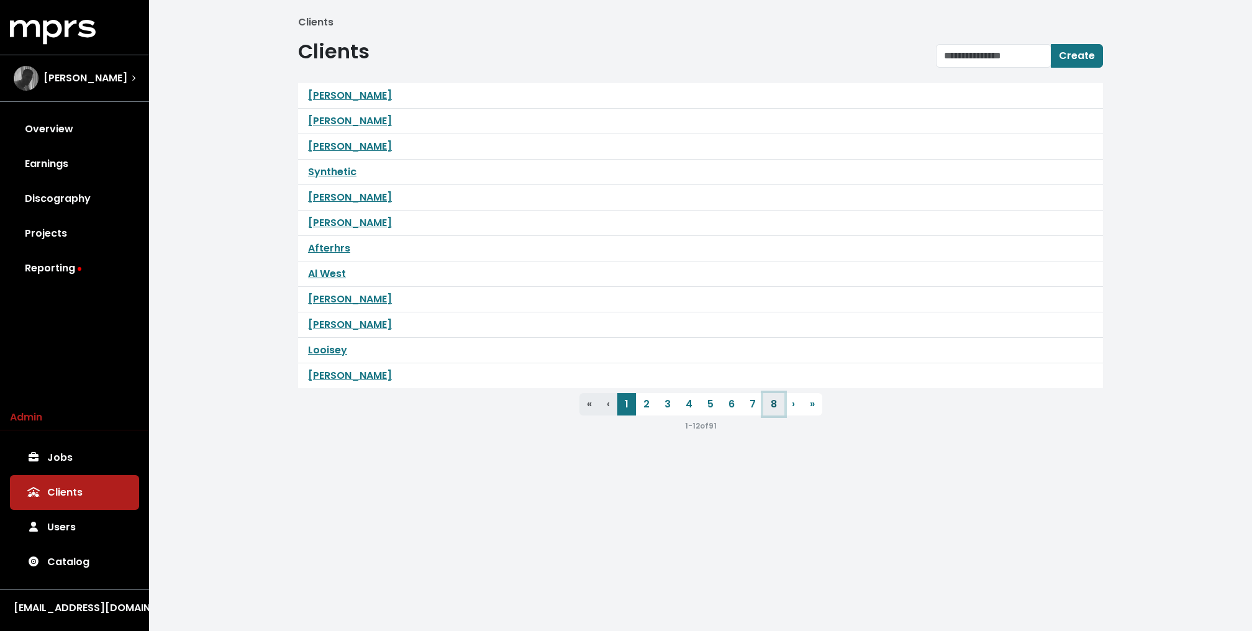
click at [767, 404] on link "8" at bounding box center [773, 404] width 21 height 22
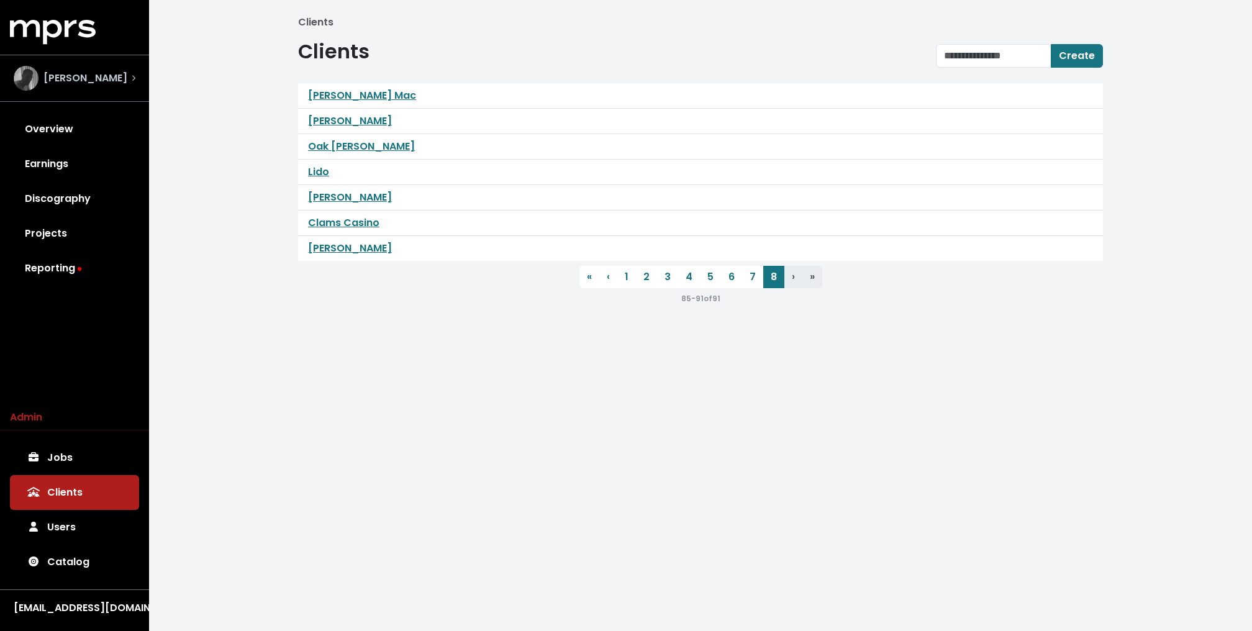
click at [99, 65] on div "[PERSON_NAME]" at bounding box center [75, 78] width 142 height 45
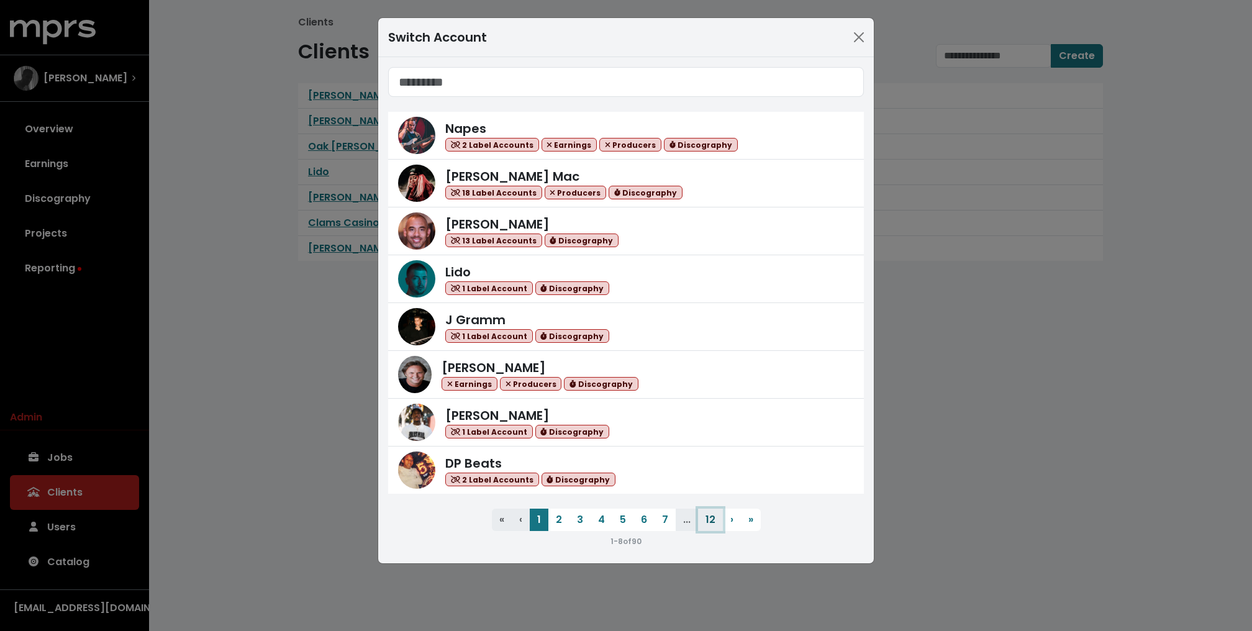
click at [703, 520] on button "12" at bounding box center [710, 520] width 25 height 22
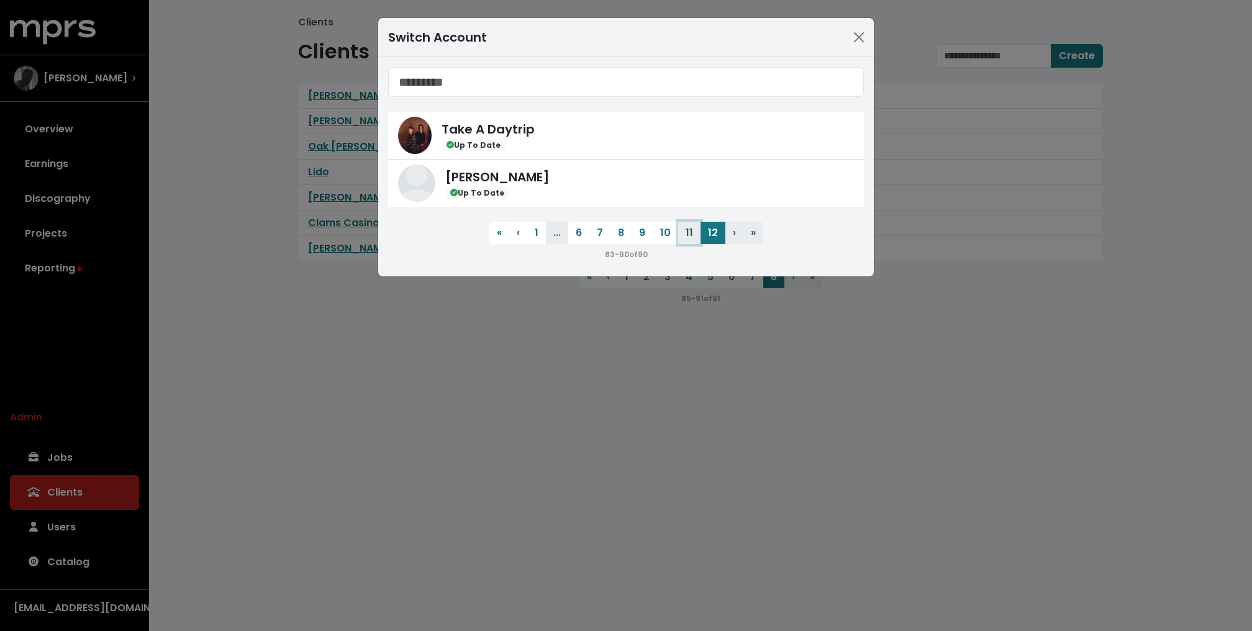
click at [692, 232] on button "11" at bounding box center [689, 233] width 22 height 22
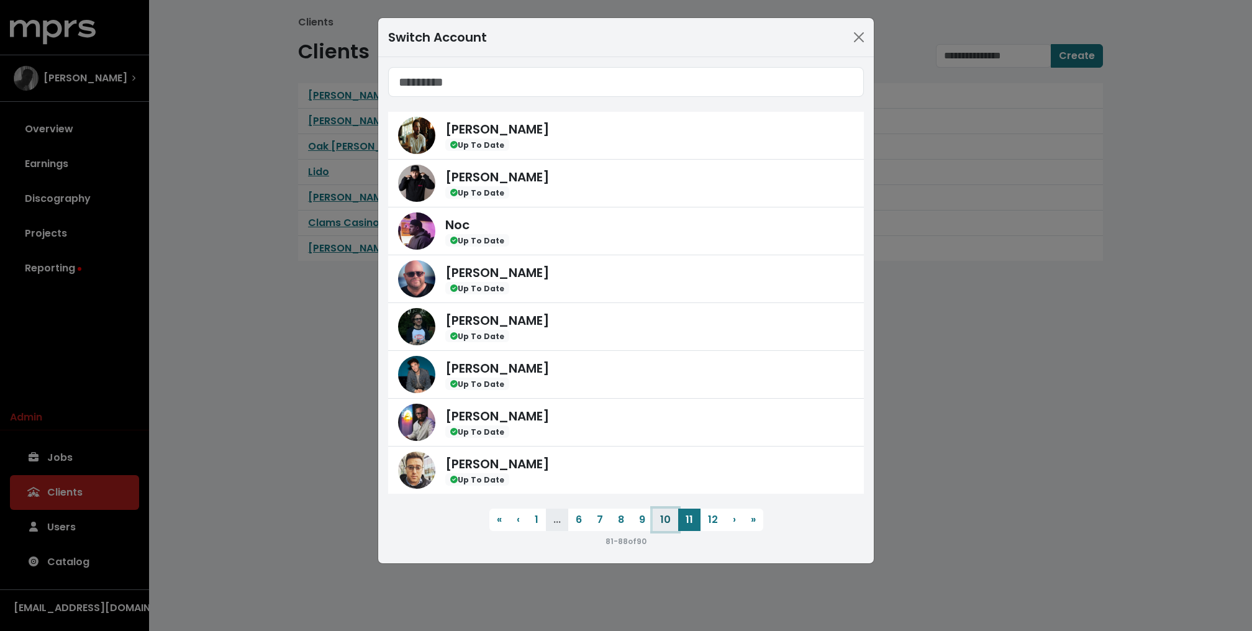
click at [661, 522] on button "10" at bounding box center [665, 520] width 25 height 22
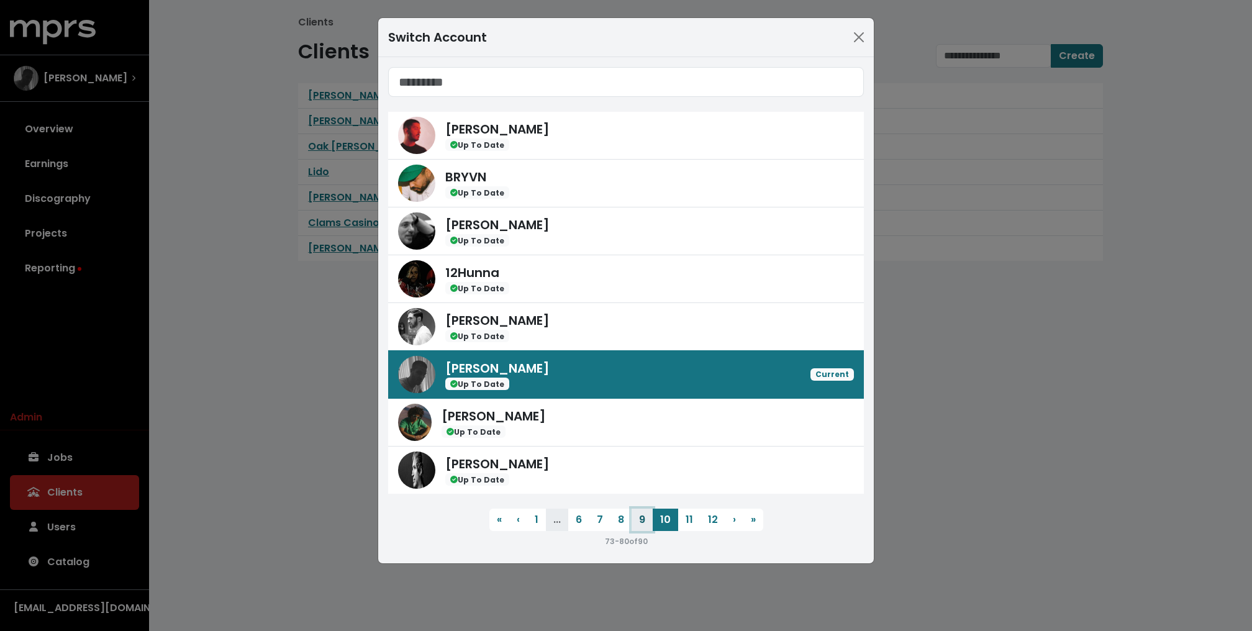
click at [641, 522] on button "9" at bounding box center [642, 520] width 21 height 22
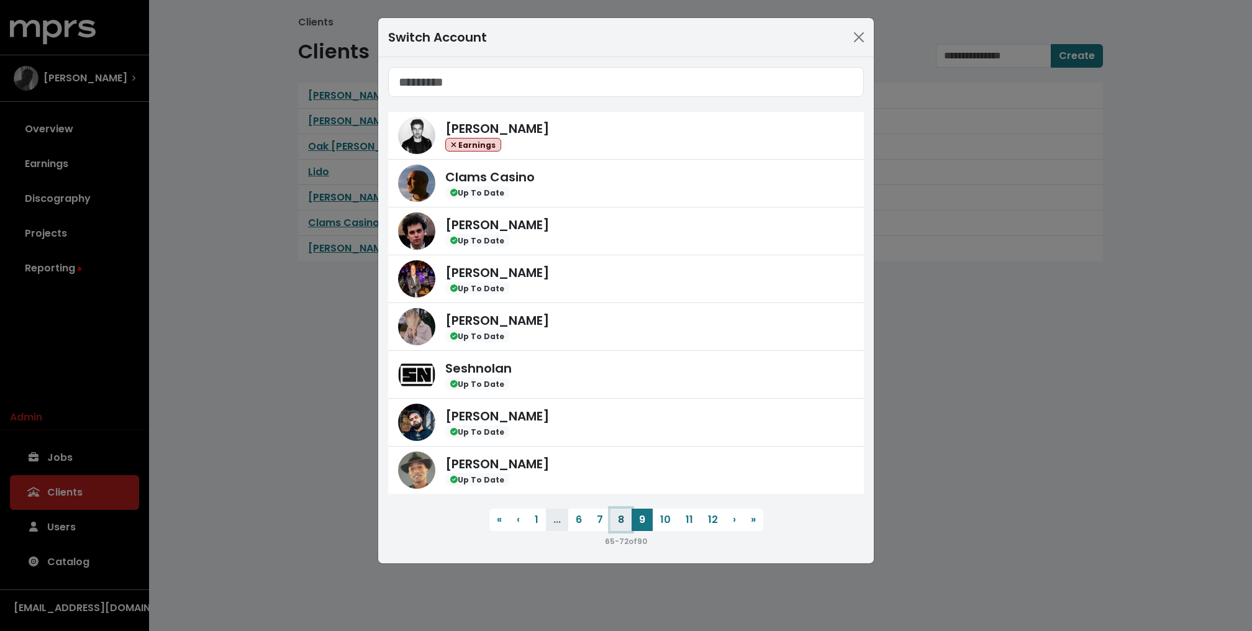
click at [620, 521] on button "8" at bounding box center [620, 520] width 21 height 22
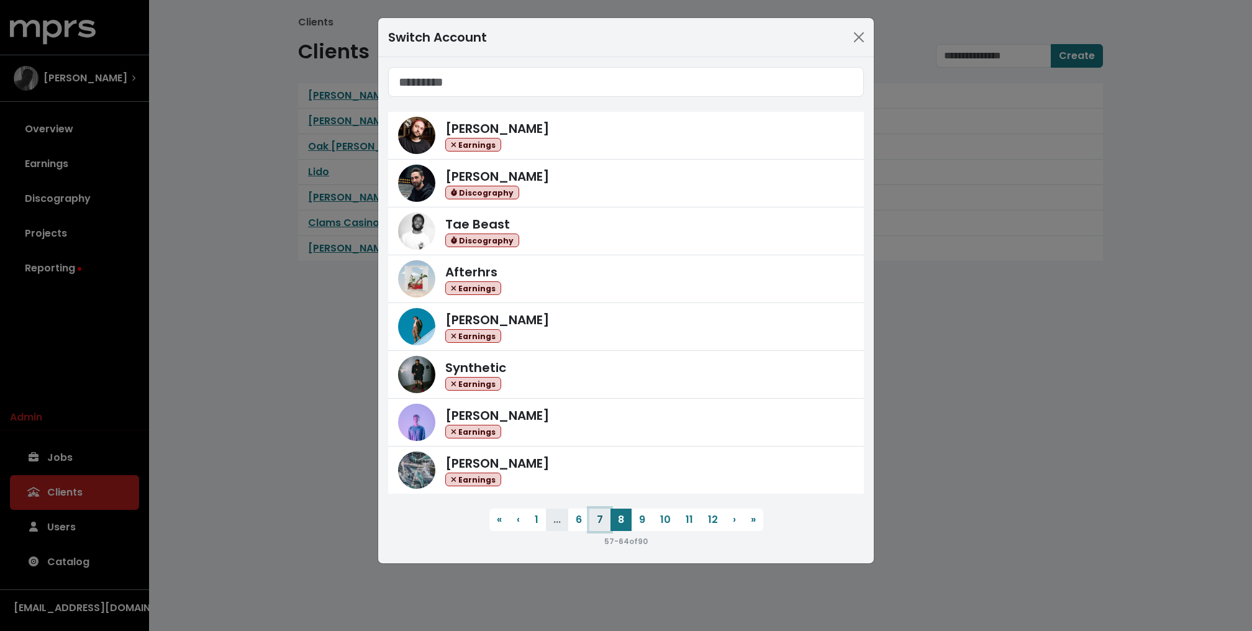
click at [601, 522] on button "7" at bounding box center [599, 520] width 21 height 22
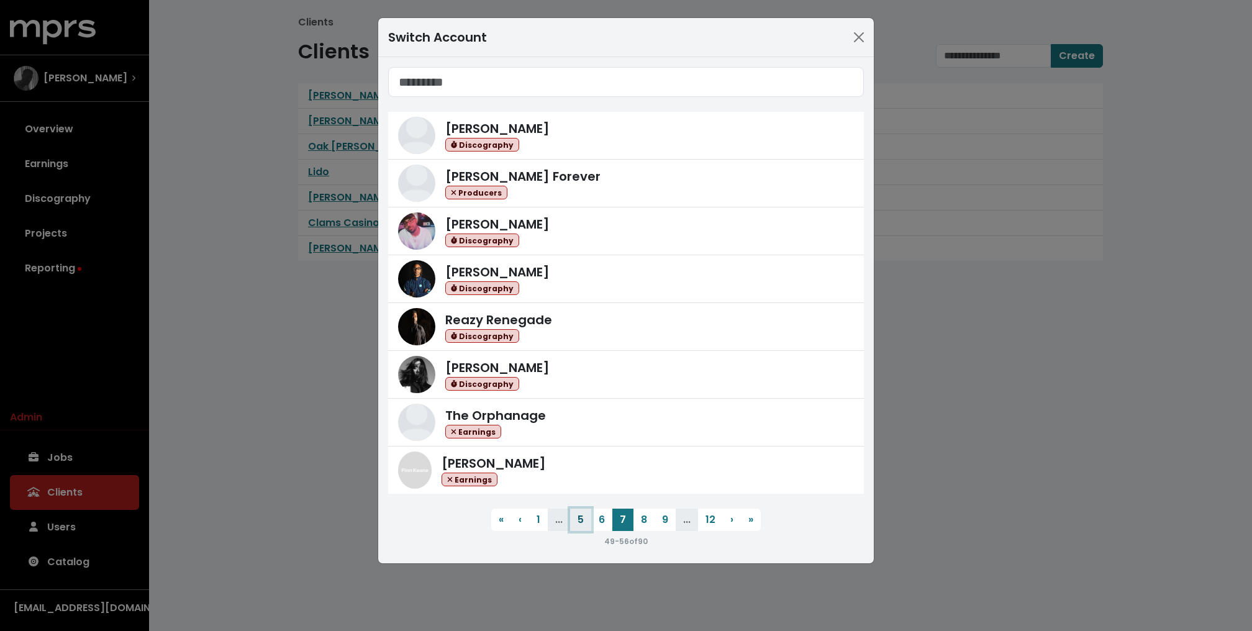
click at [574, 520] on button "5" at bounding box center [580, 520] width 21 height 22
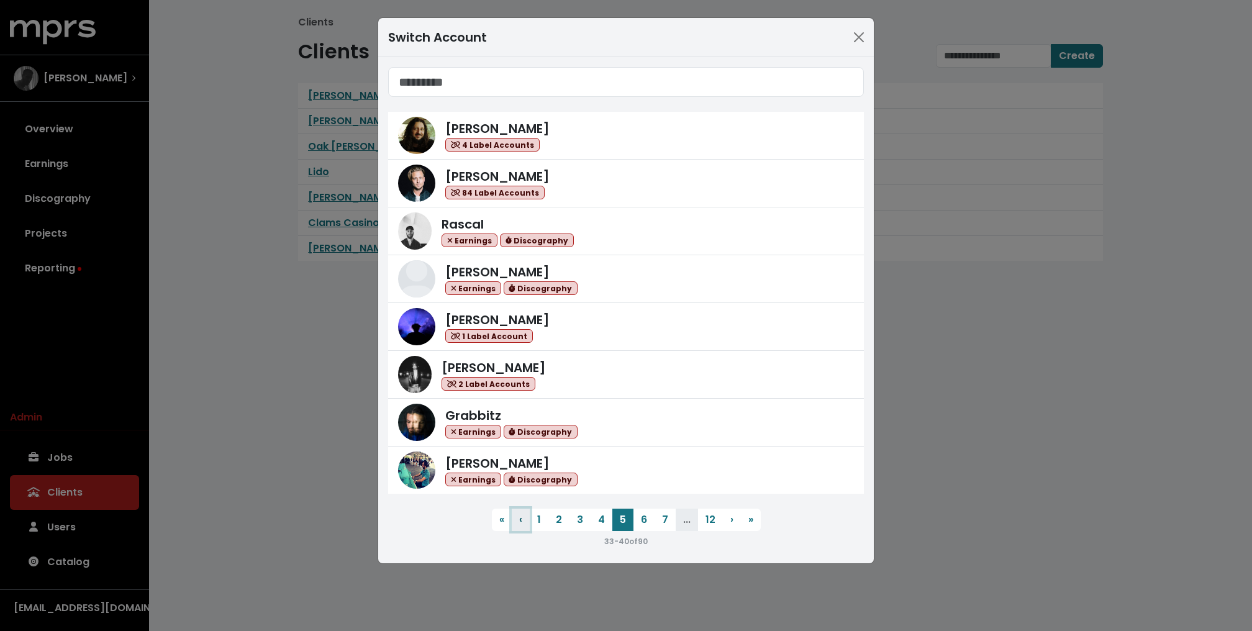
click at [527, 517] on button "‹ Previous" at bounding box center [521, 520] width 18 height 22
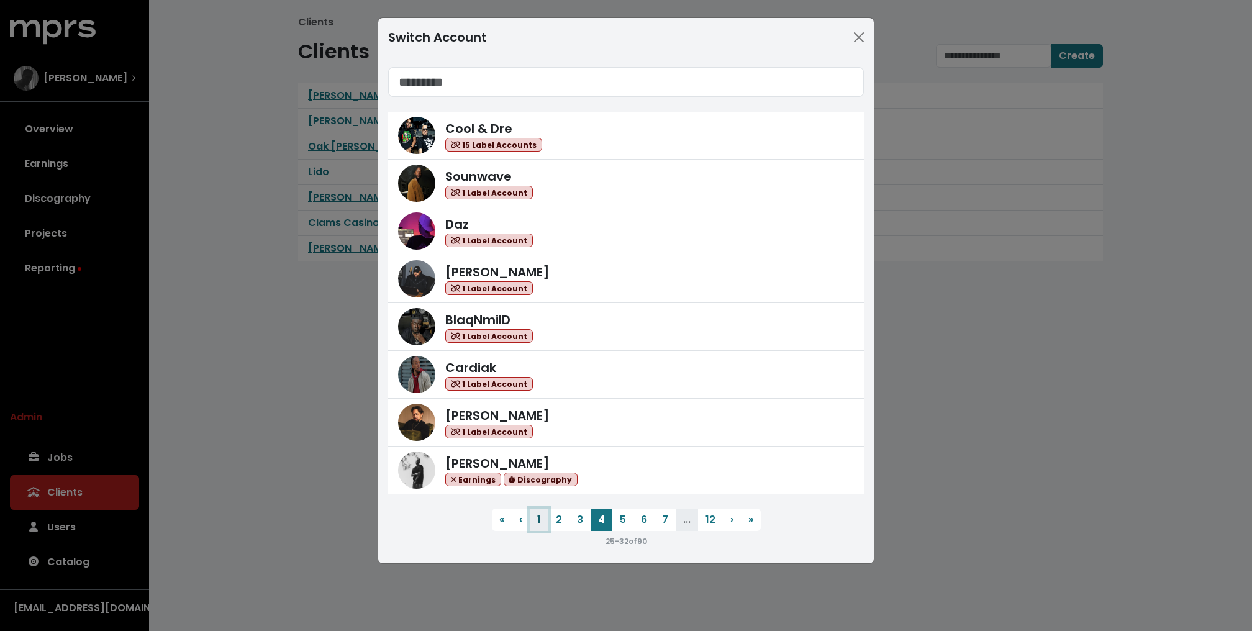
click at [536, 517] on button "1" at bounding box center [539, 520] width 19 height 22
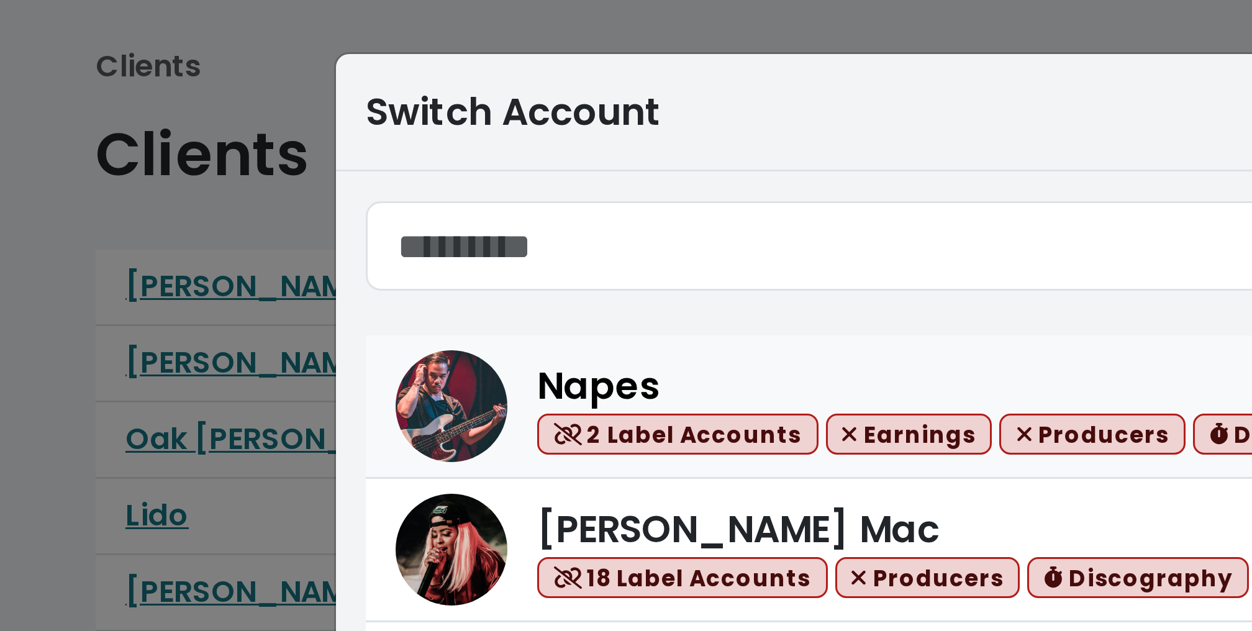
click at [430, 116] on link "Napes 2 Label Accounts Earnings Producers Discography" at bounding box center [626, 136] width 476 height 48
